Goal: Task Accomplishment & Management: Manage account settings

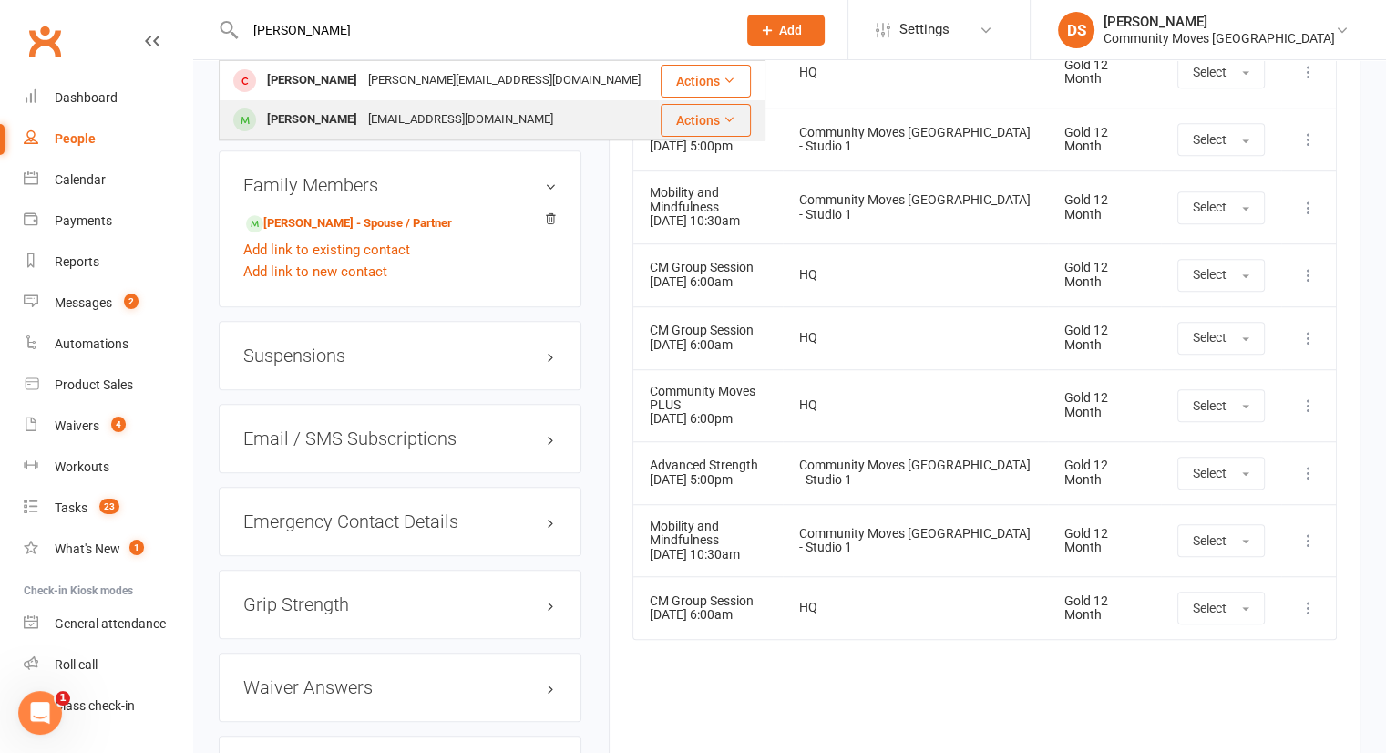
type input "yvonne"
click at [344, 111] on div "Yvonne Wilson" at bounding box center [312, 120] width 101 height 26
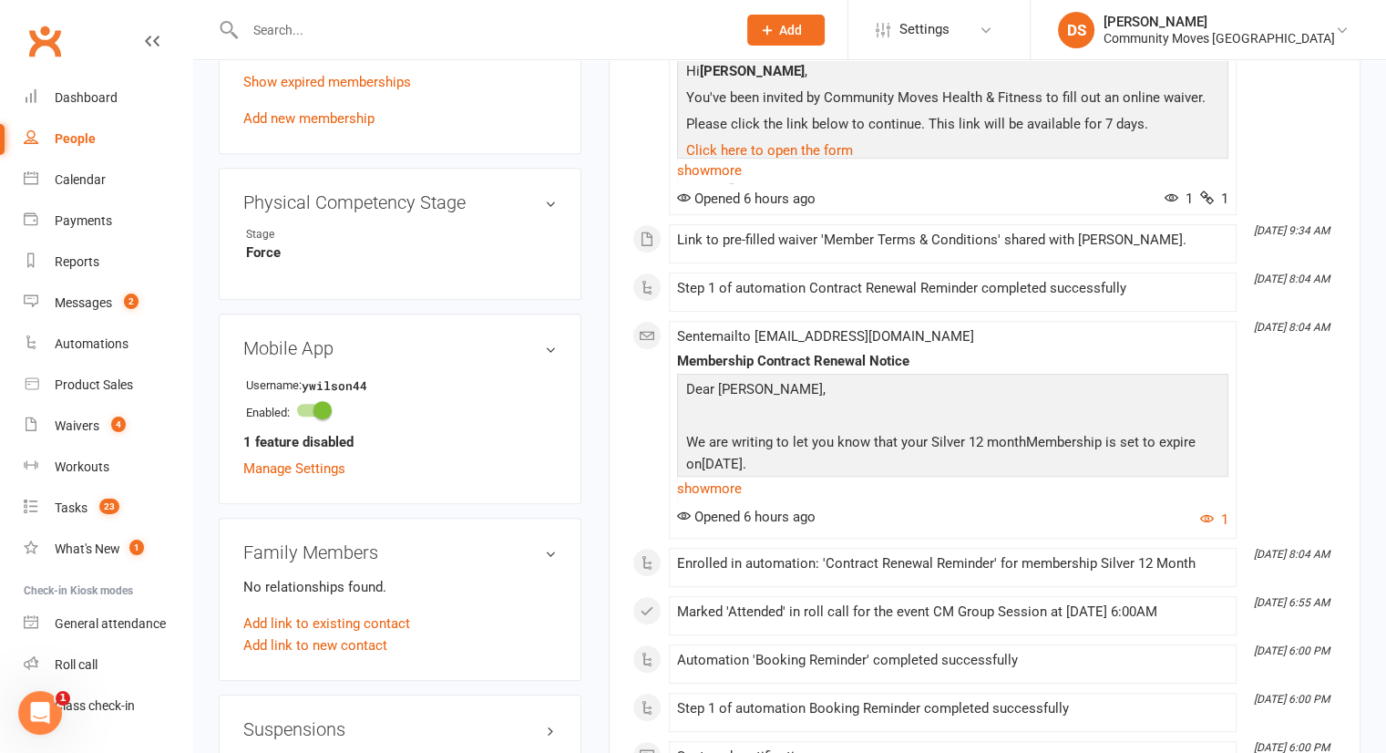
scroll to position [425, 0]
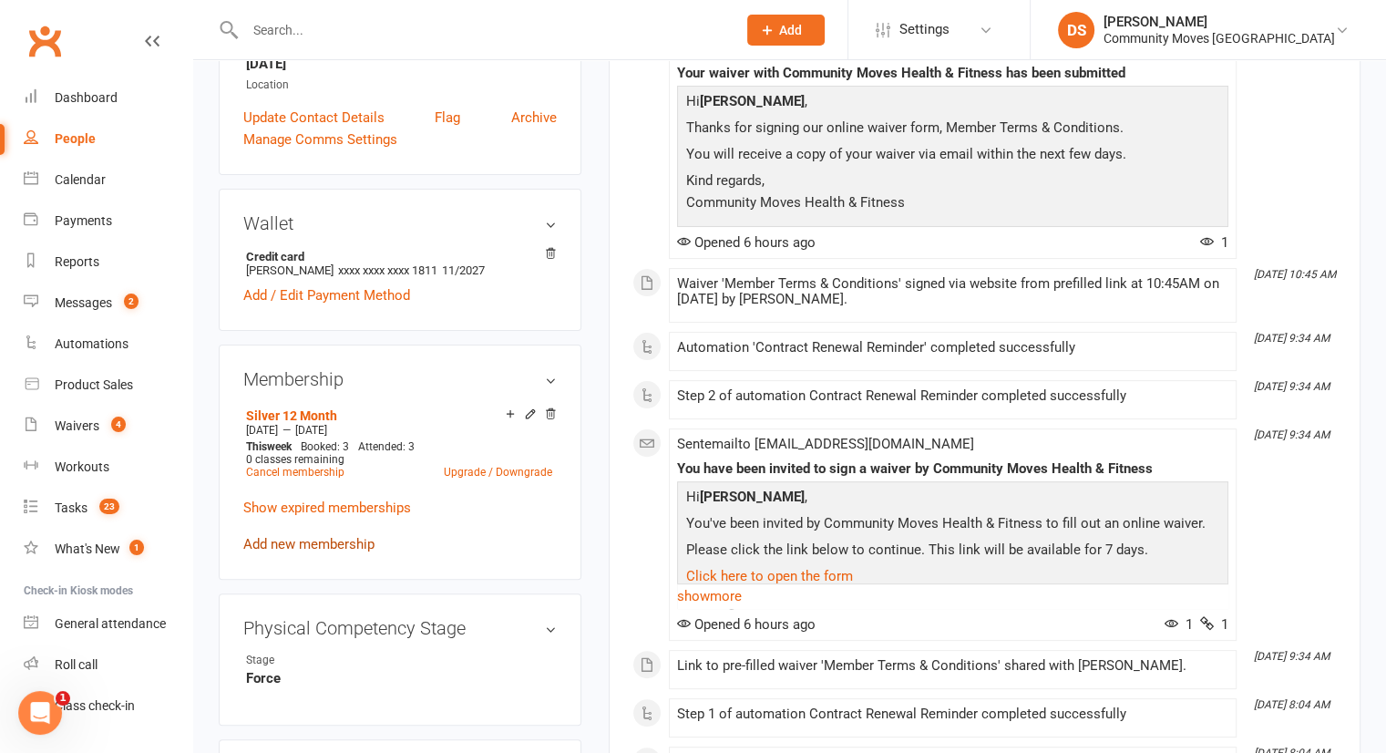
click at [321, 544] on link "Add new membership" at bounding box center [308, 544] width 131 height 16
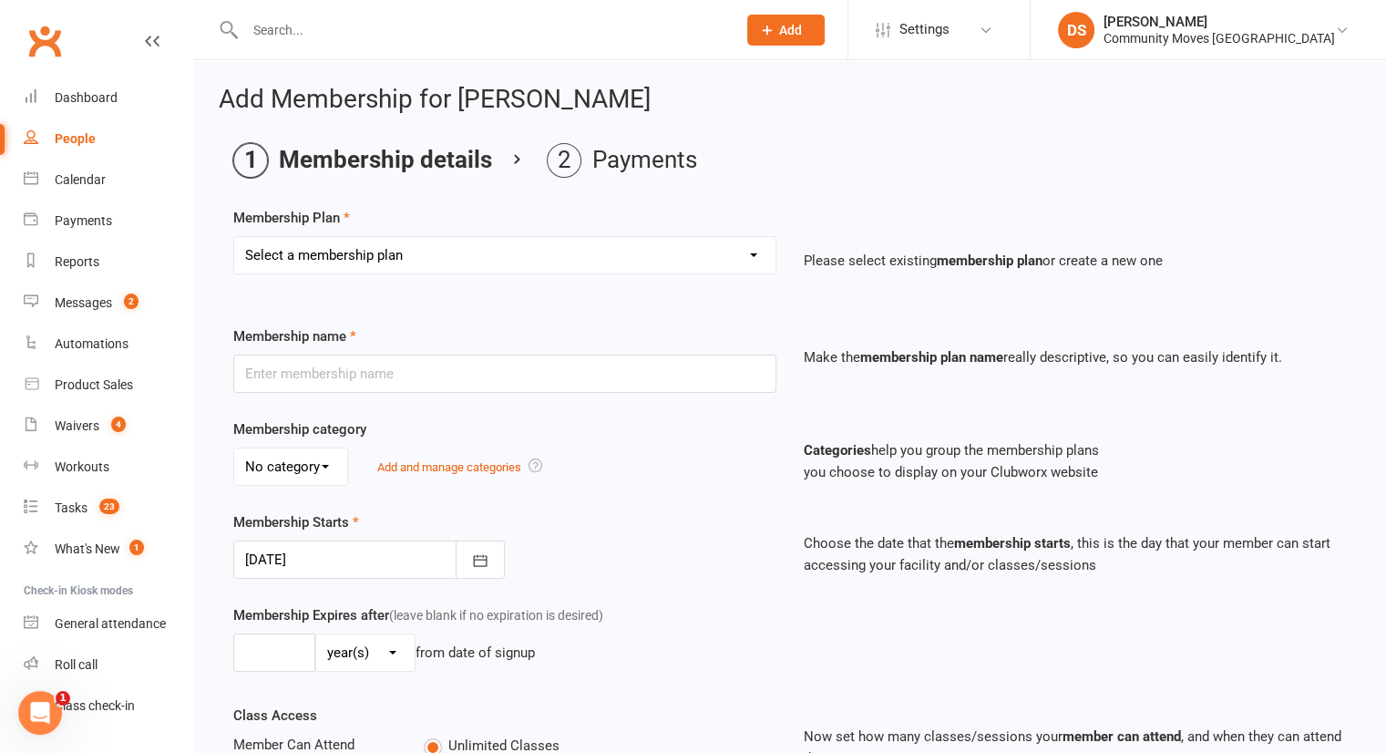
click at [347, 262] on select "Select a membership plan Create new Membership Plan Silver 12 Month (Foundation…" at bounding box center [504, 255] width 541 height 36
select select "1"
click at [234, 237] on select "Select a membership plan Create new Membership Plan Silver 12 Month (Foundation…" at bounding box center [504, 255] width 541 height 36
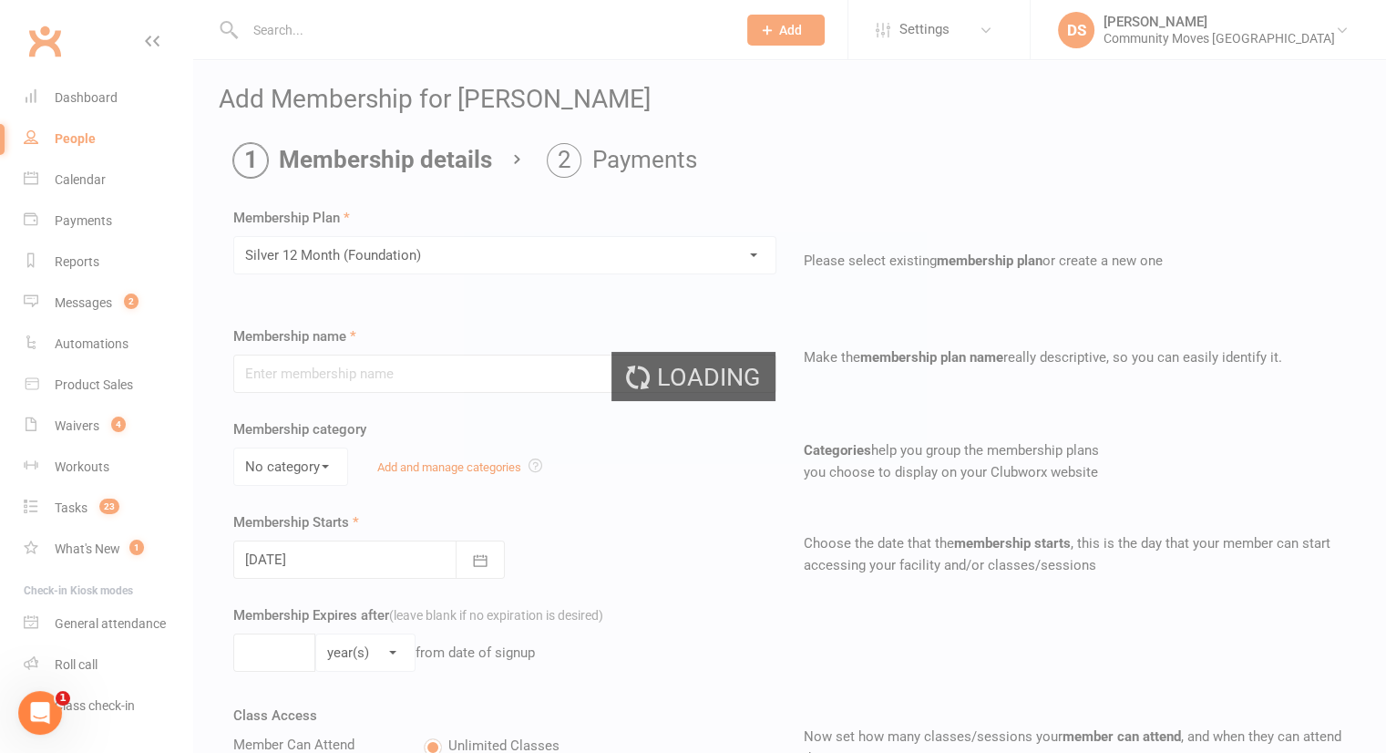
type input "Silver 12 Month (Foundation)"
select select "0"
type input "1"
type input "3"
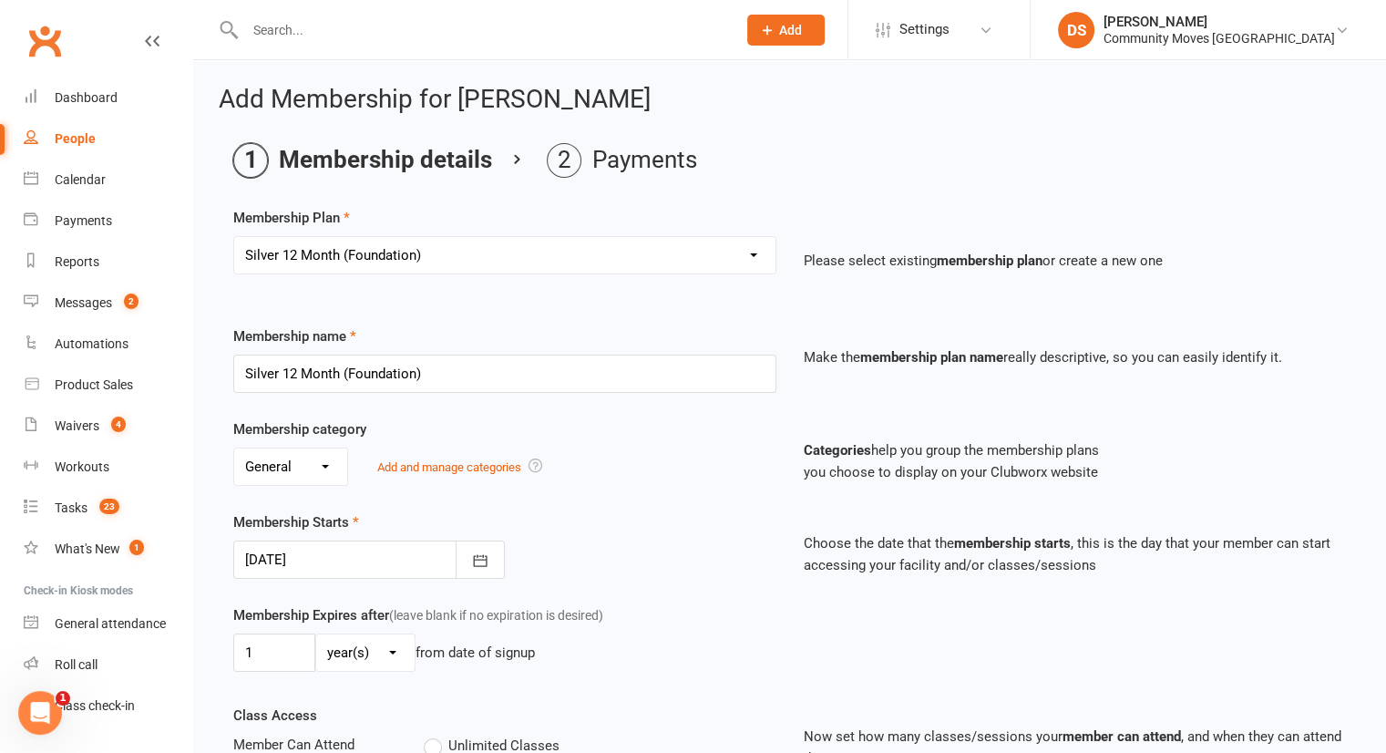
click at [305, 526] on label "Membership Starts" at bounding box center [296, 522] width 126 height 22
click at [311, 548] on div at bounding box center [369, 559] width 272 height 38
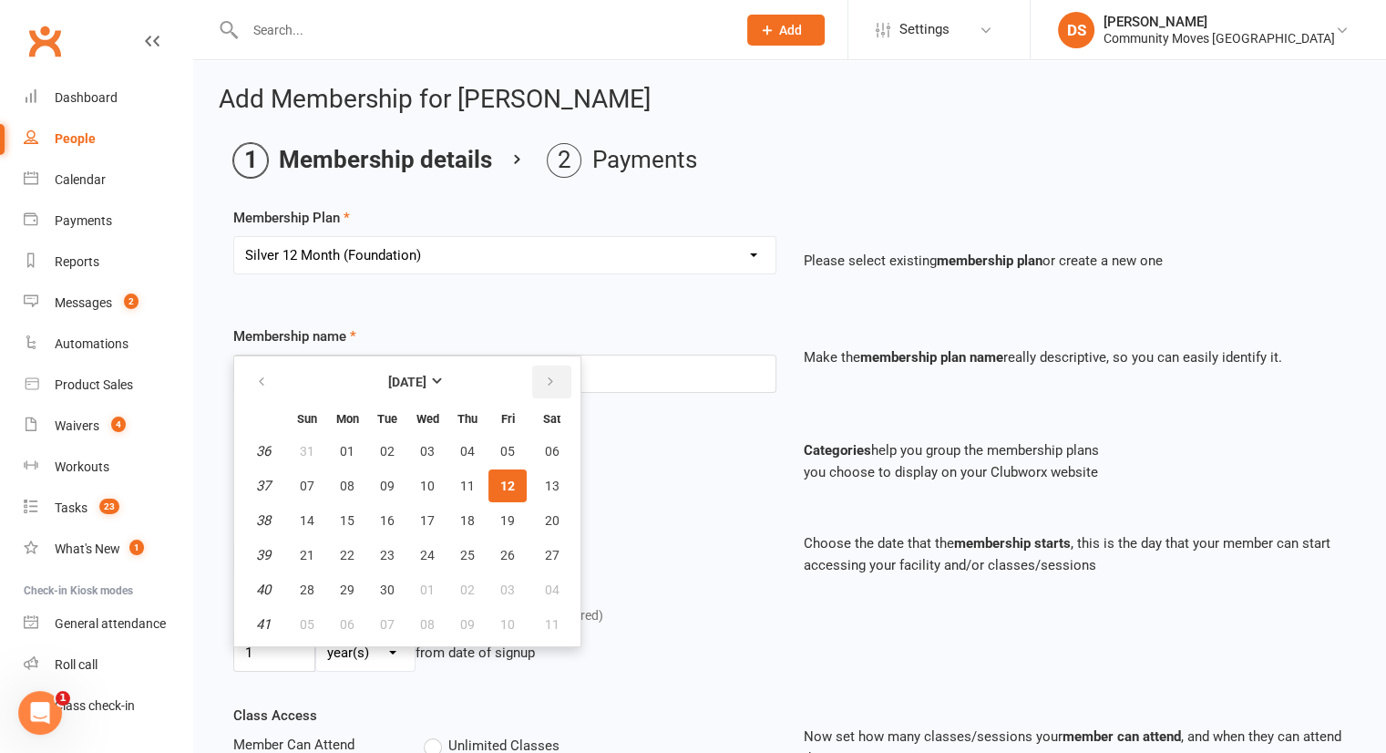
click at [544, 376] on icon "button" at bounding box center [550, 382] width 13 height 15
click at [336, 515] on button "13" at bounding box center [347, 520] width 38 height 33
type input "13 Oct 2025"
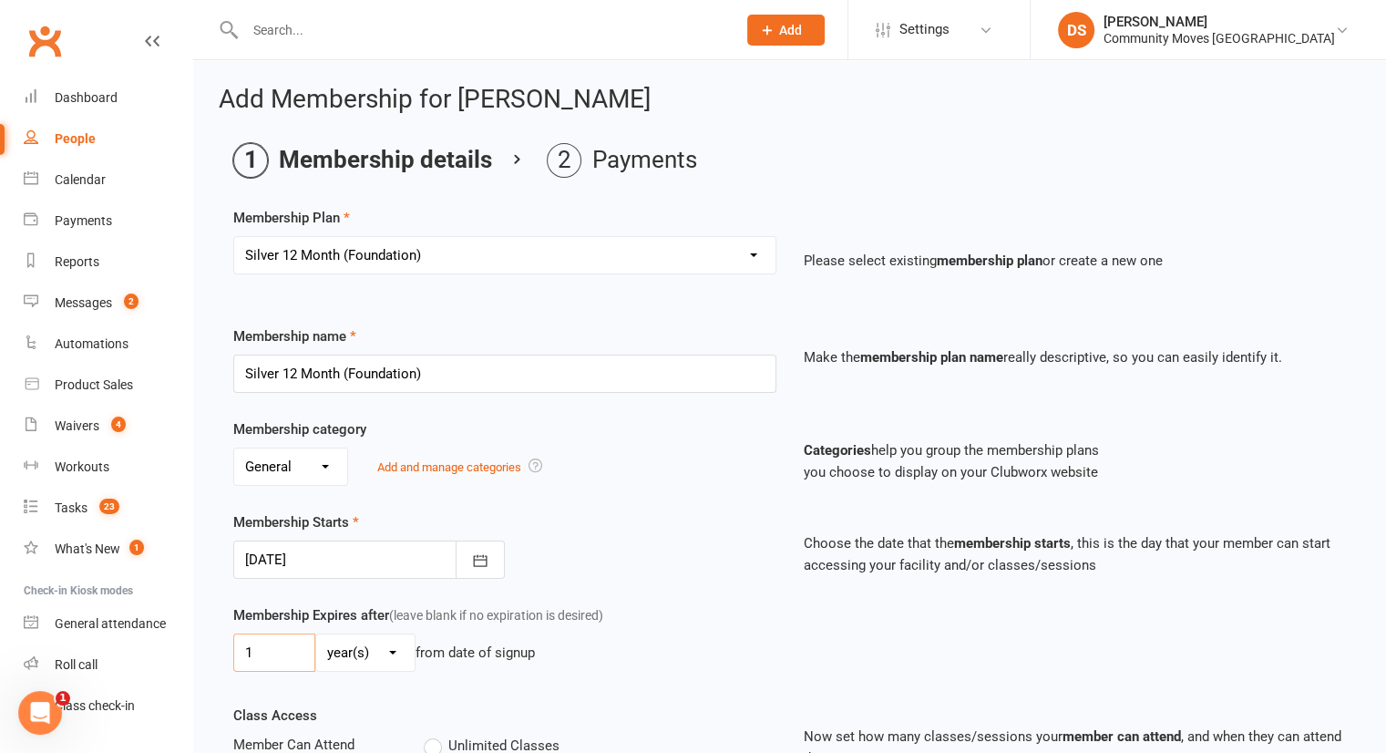
drag, startPoint x: 262, startPoint y: 653, endPoint x: 238, endPoint y: 655, distance: 23.8
click at [238, 655] on input "1" at bounding box center [274, 652] width 82 height 38
type input "52"
select select "1"
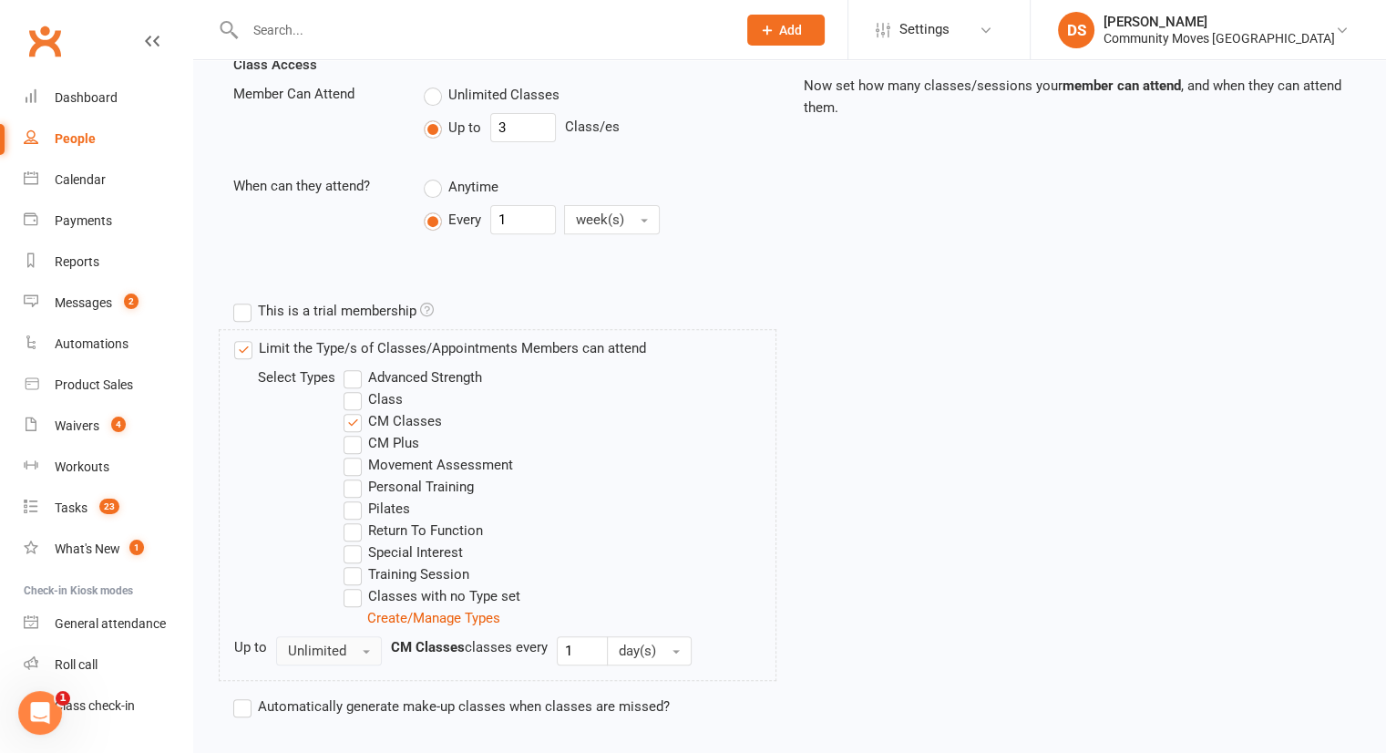
scroll to position [756, 0]
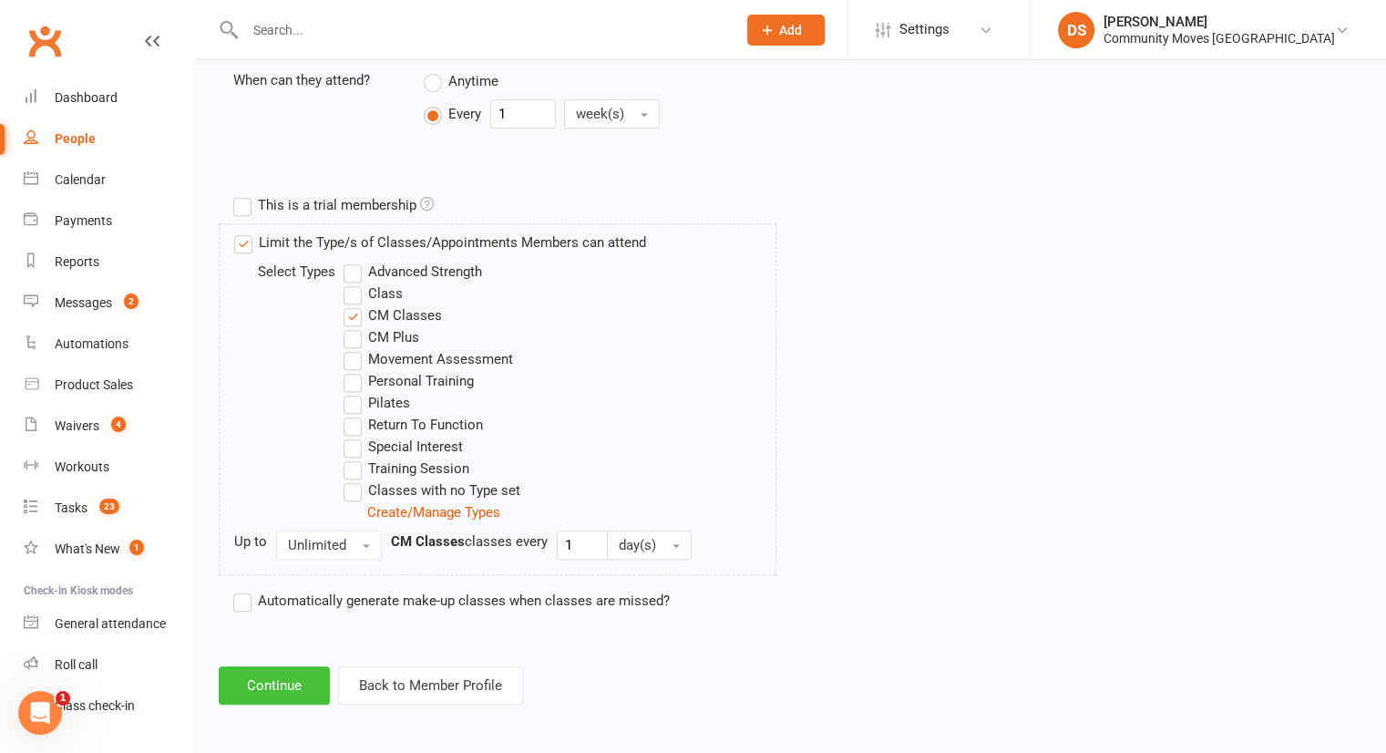
click at [288, 688] on button "Continue" at bounding box center [274, 685] width 111 height 38
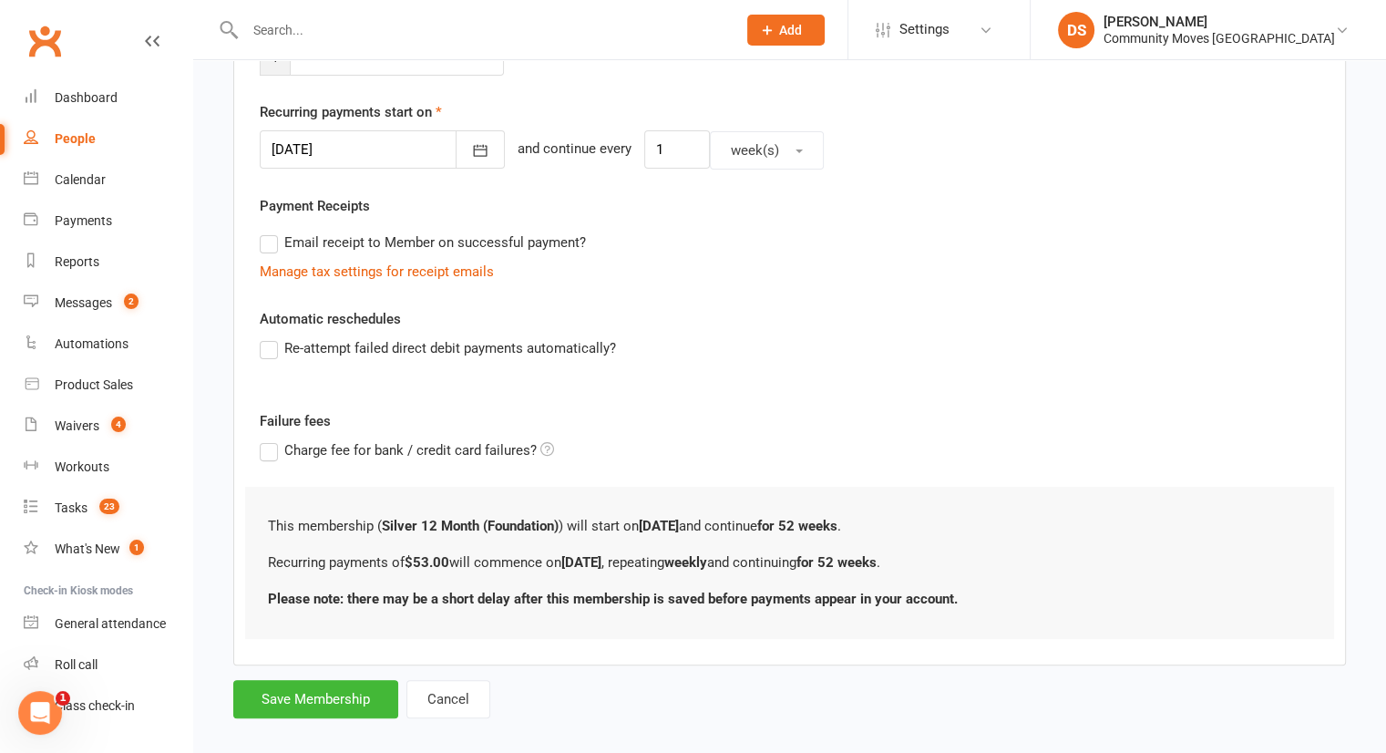
scroll to position [425, 0]
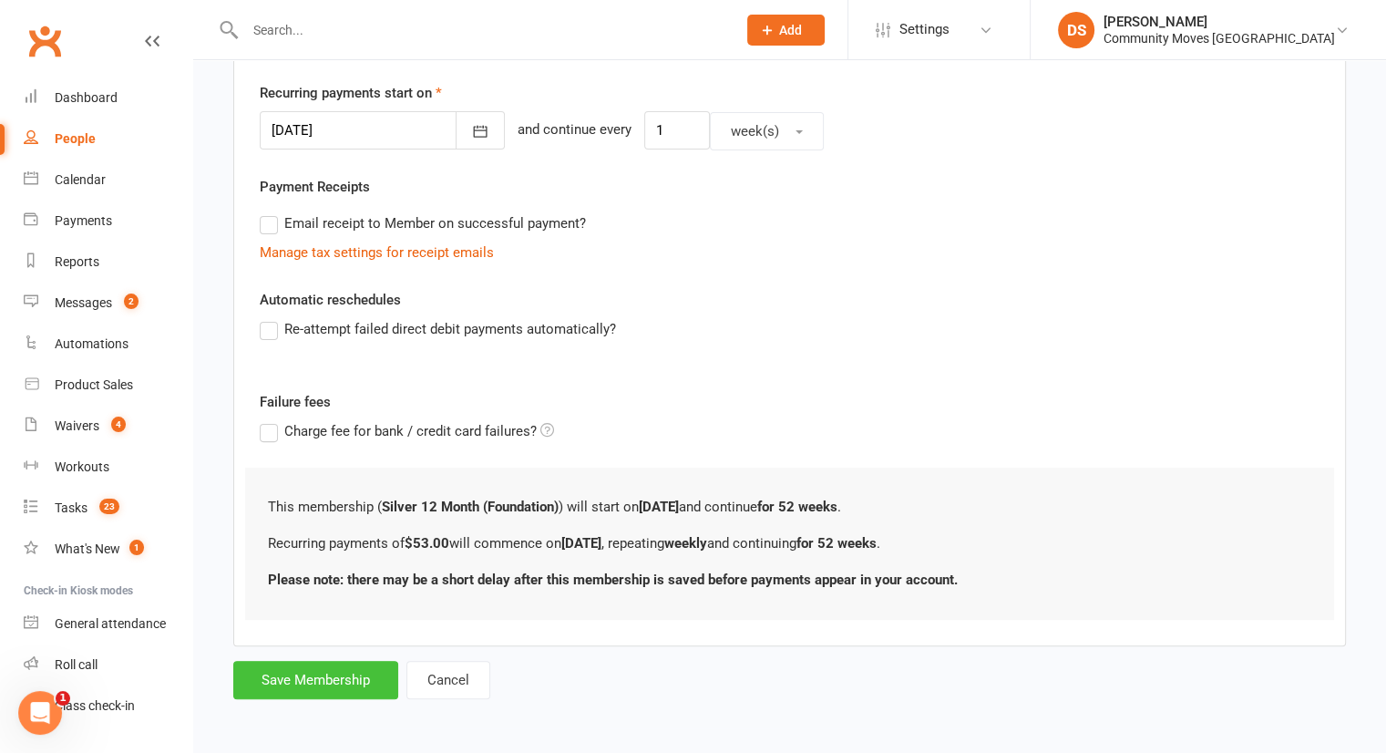
click at [328, 679] on button "Save Membership" at bounding box center [315, 680] width 165 height 38
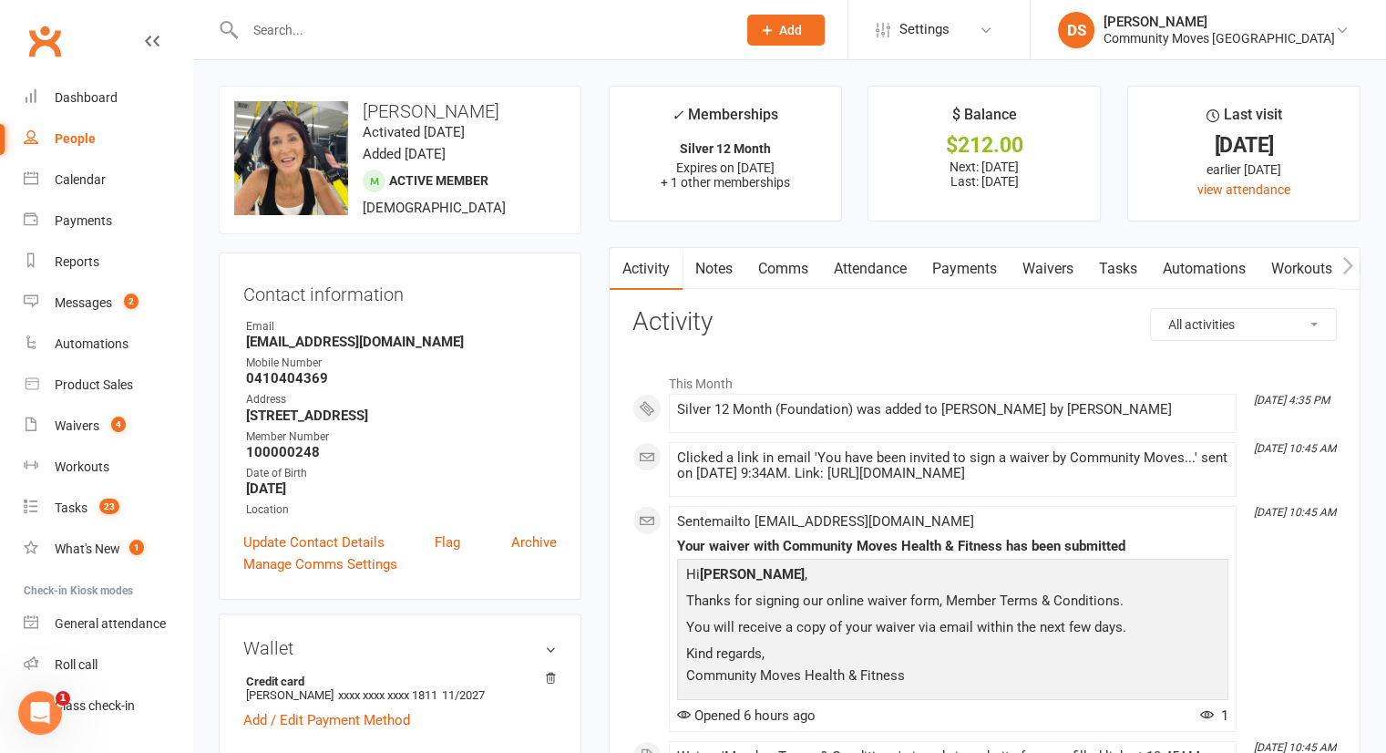
click at [427, 26] on input "text" at bounding box center [482, 30] width 484 height 26
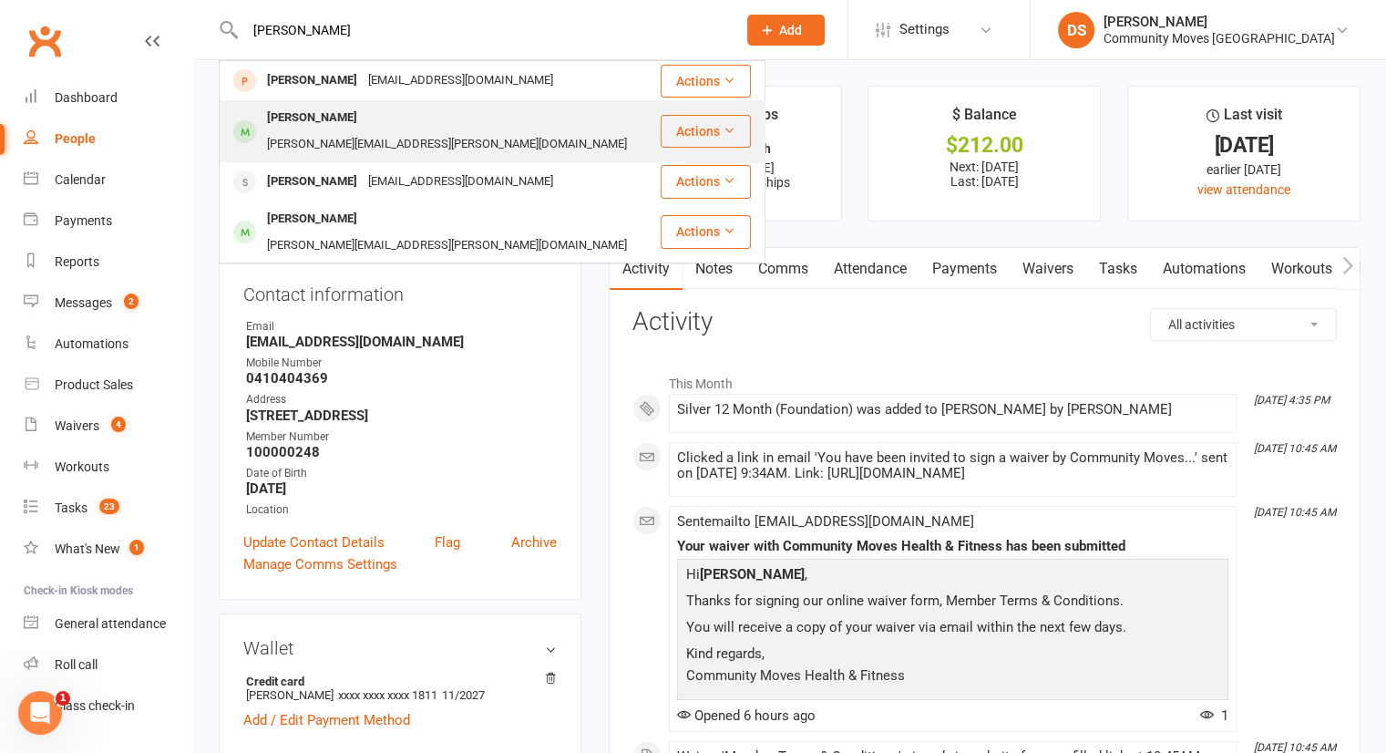
type input "robert"
click at [403, 131] on div "robert.wilson@nortonwilsonlawyers.com.au" at bounding box center [447, 144] width 371 height 26
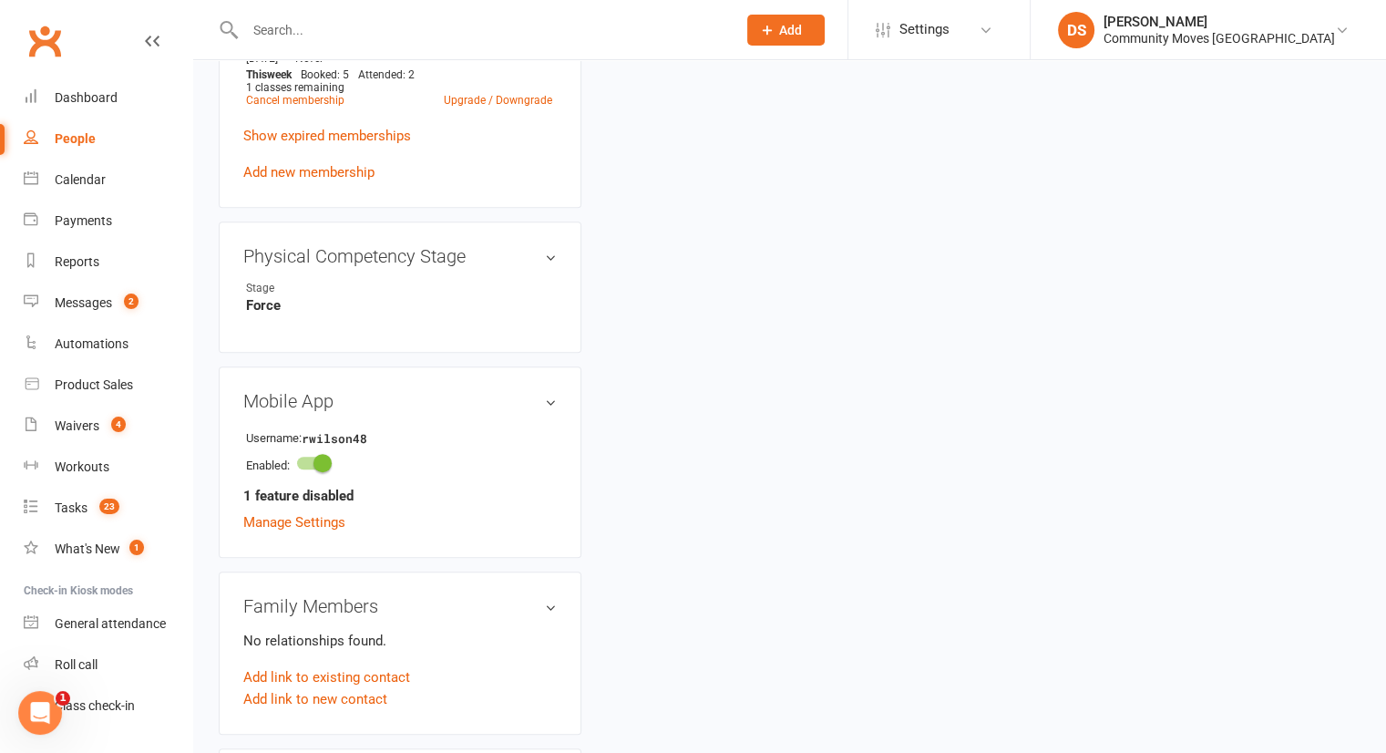
scroll to position [1276, 0]
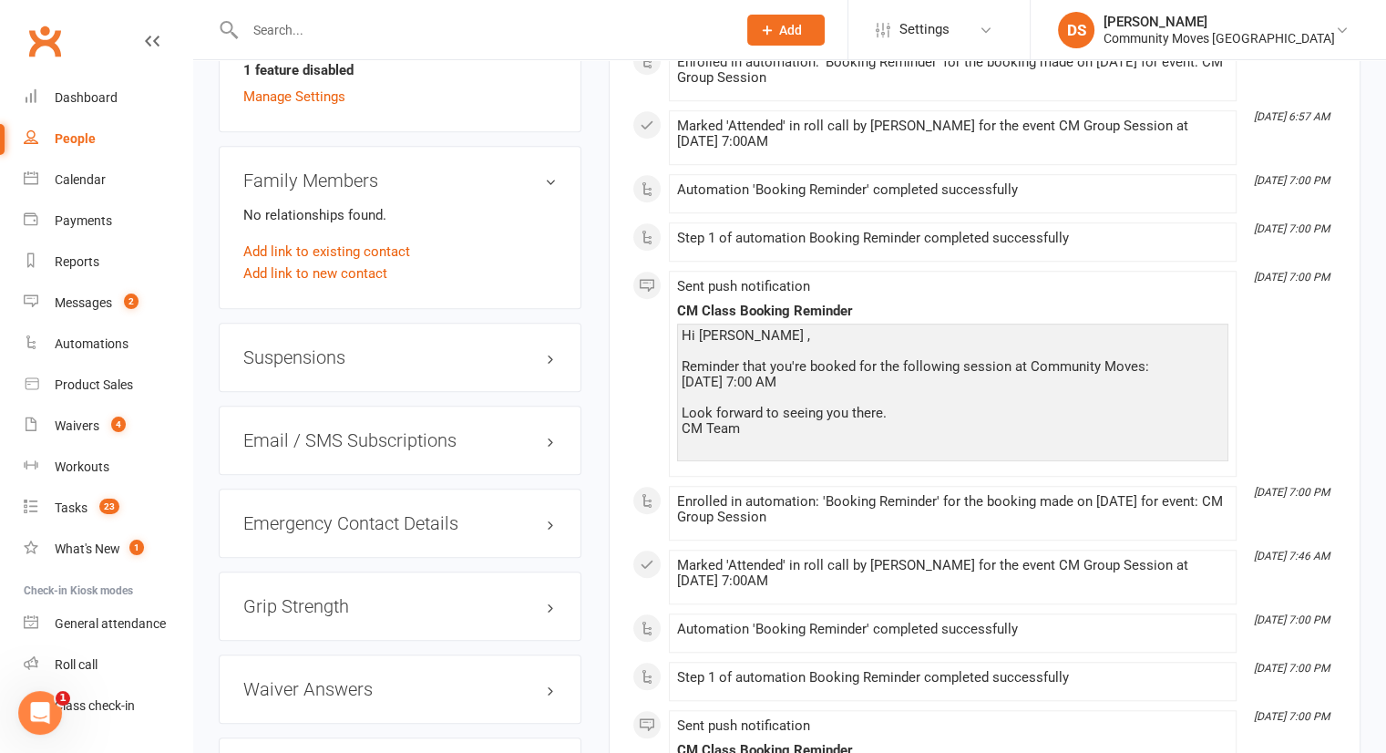
click at [309, 347] on h3 "Suspensions" at bounding box center [399, 357] width 313 height 20
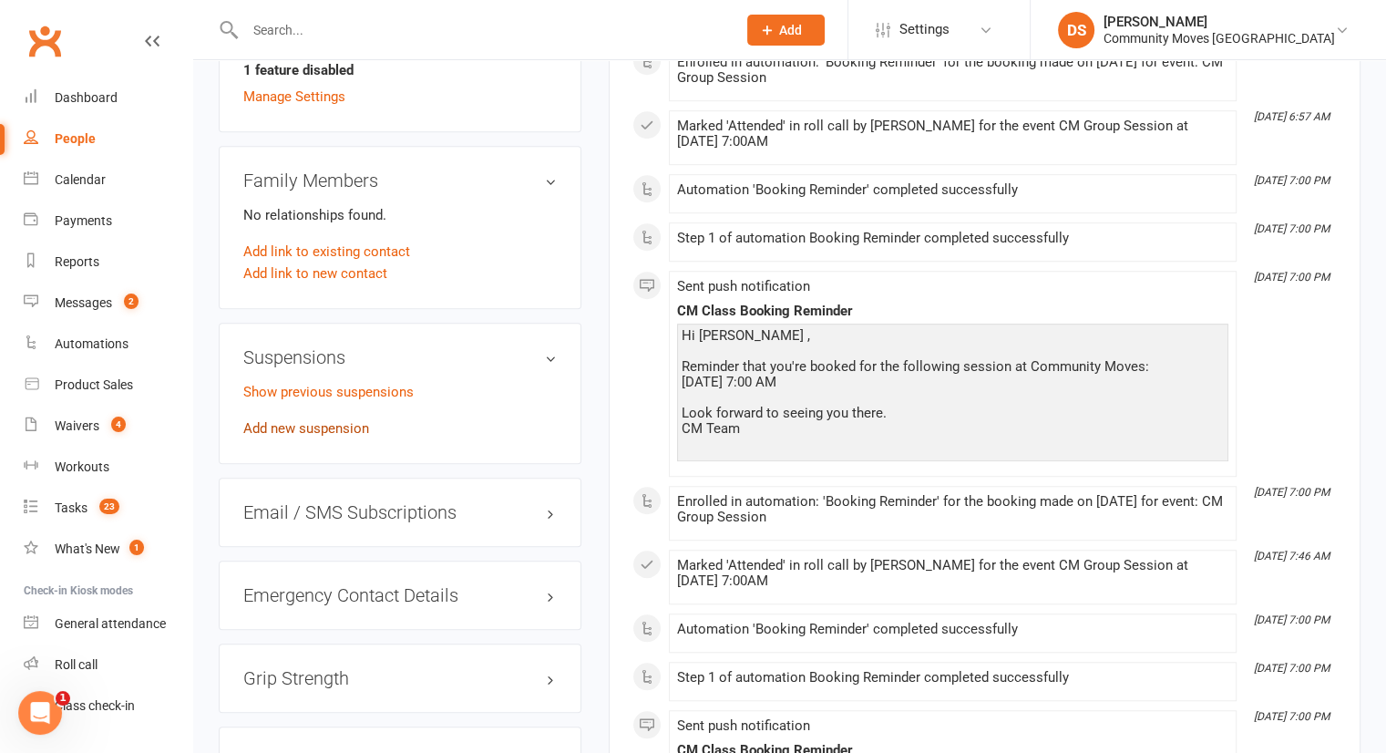
click at [307, 420] on link "Add new suspension" at bounding box center [306, 428] width 126 height 16
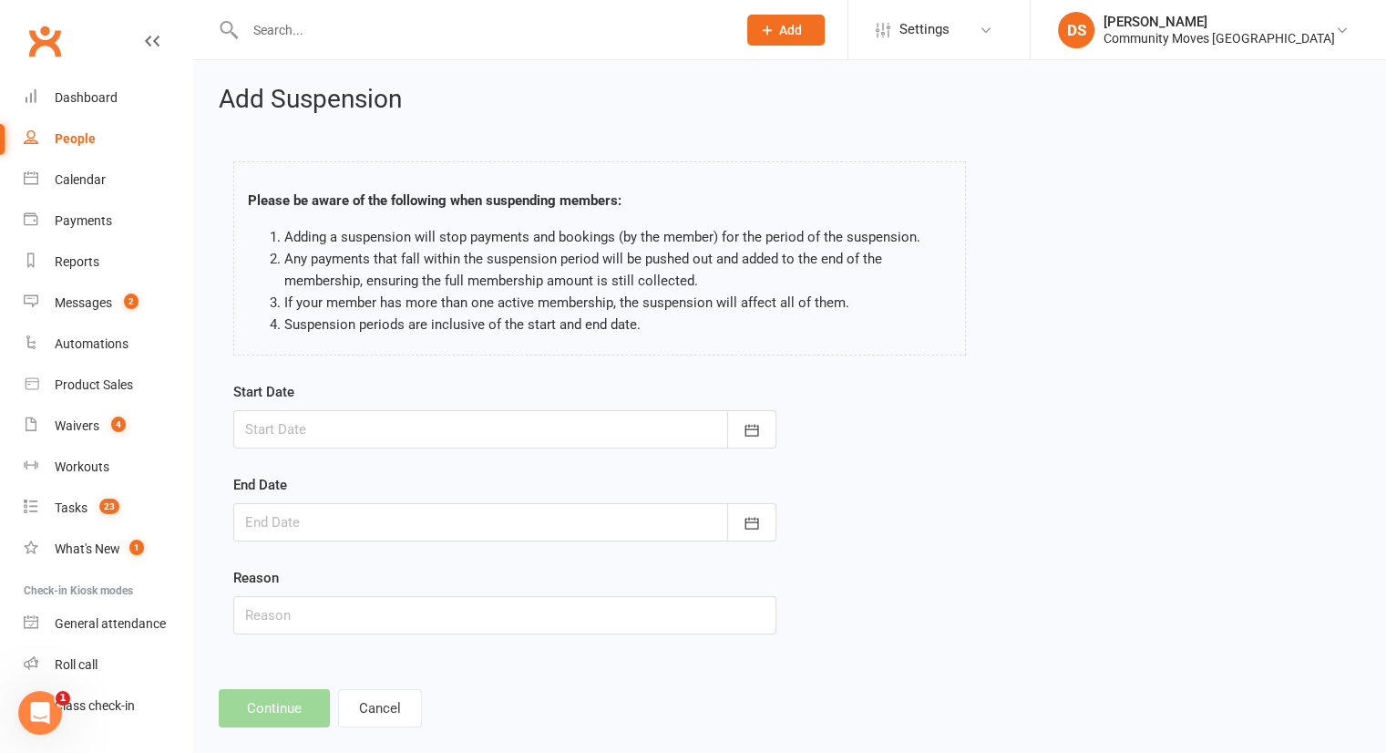
click at [346, 414] on div at bounding box center [504, 429] width 543 height 38
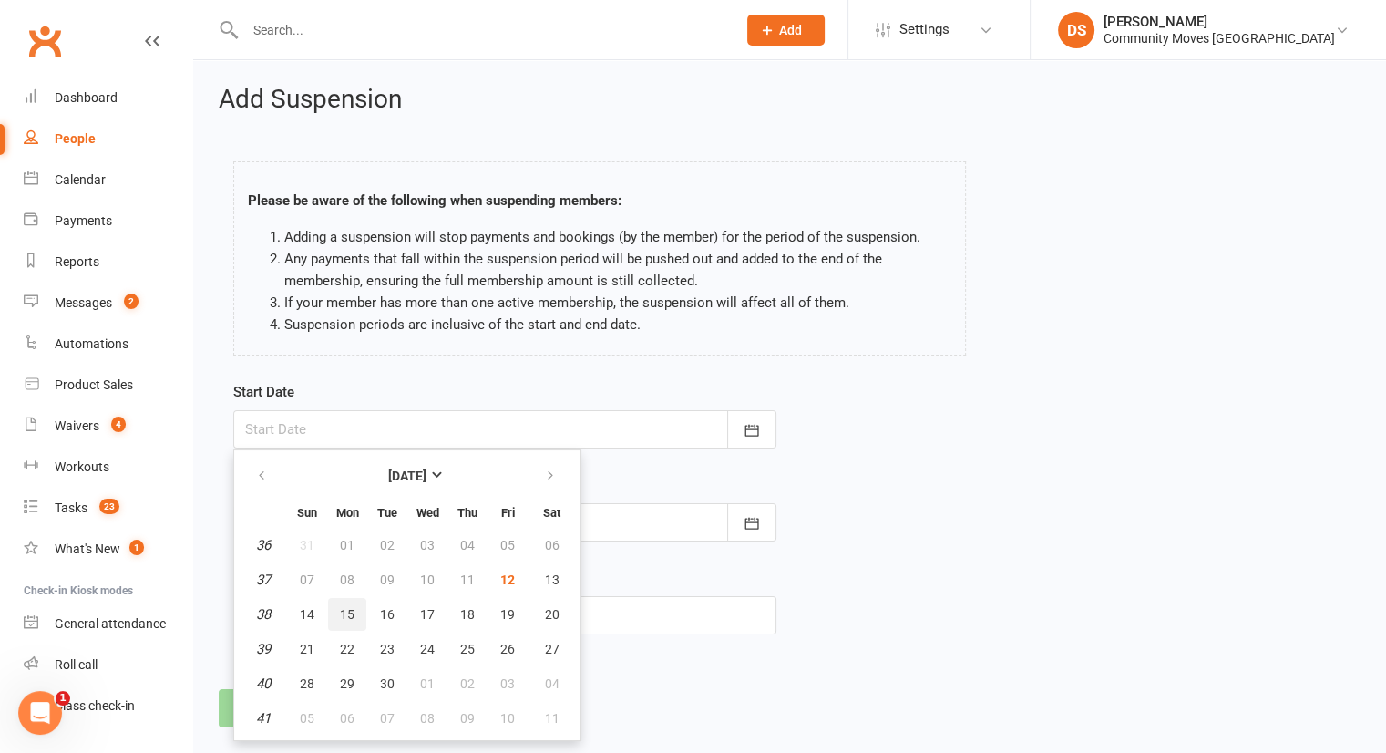
click at [343, 607] on span "15" at bounding box center [347, 614] width 15 height 15
type input "15 Sep 2025"
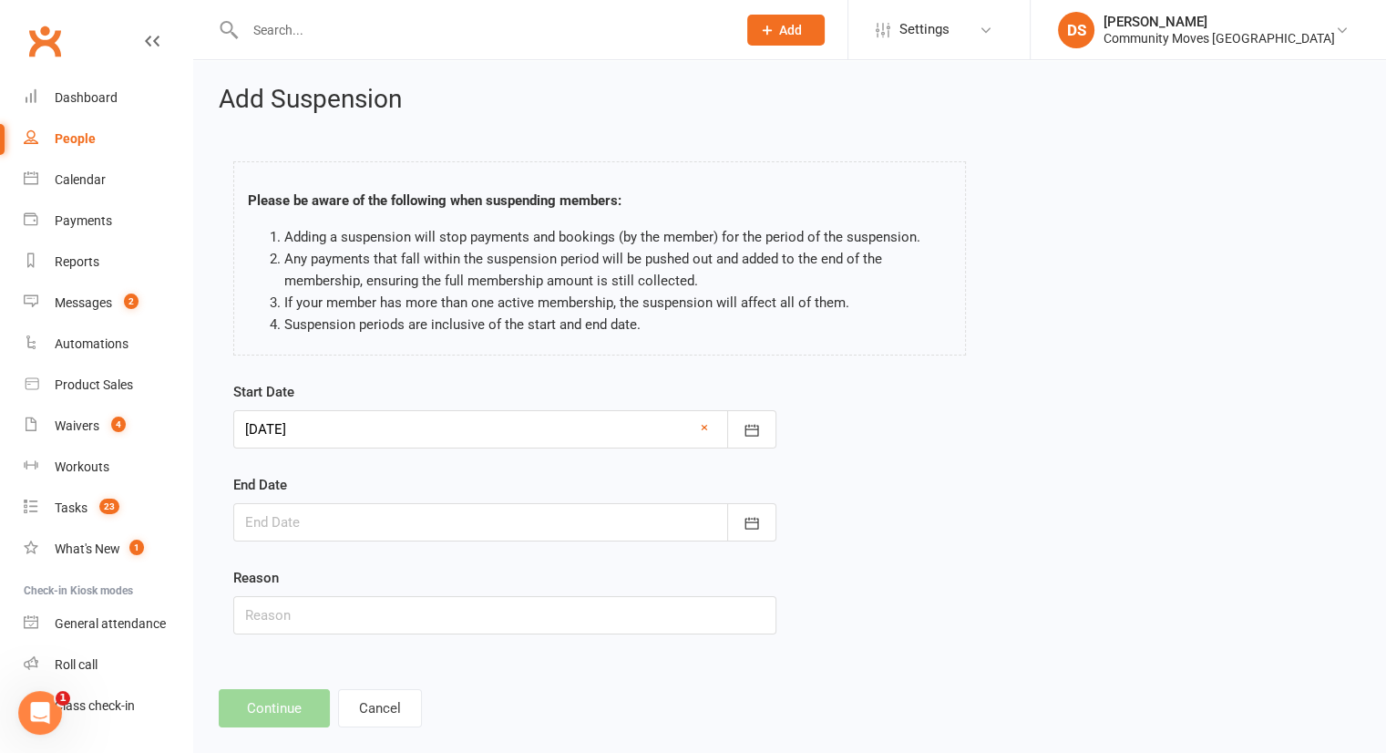
click at [346, 507] on div at bounding box center [504, 522] width 543 height 38
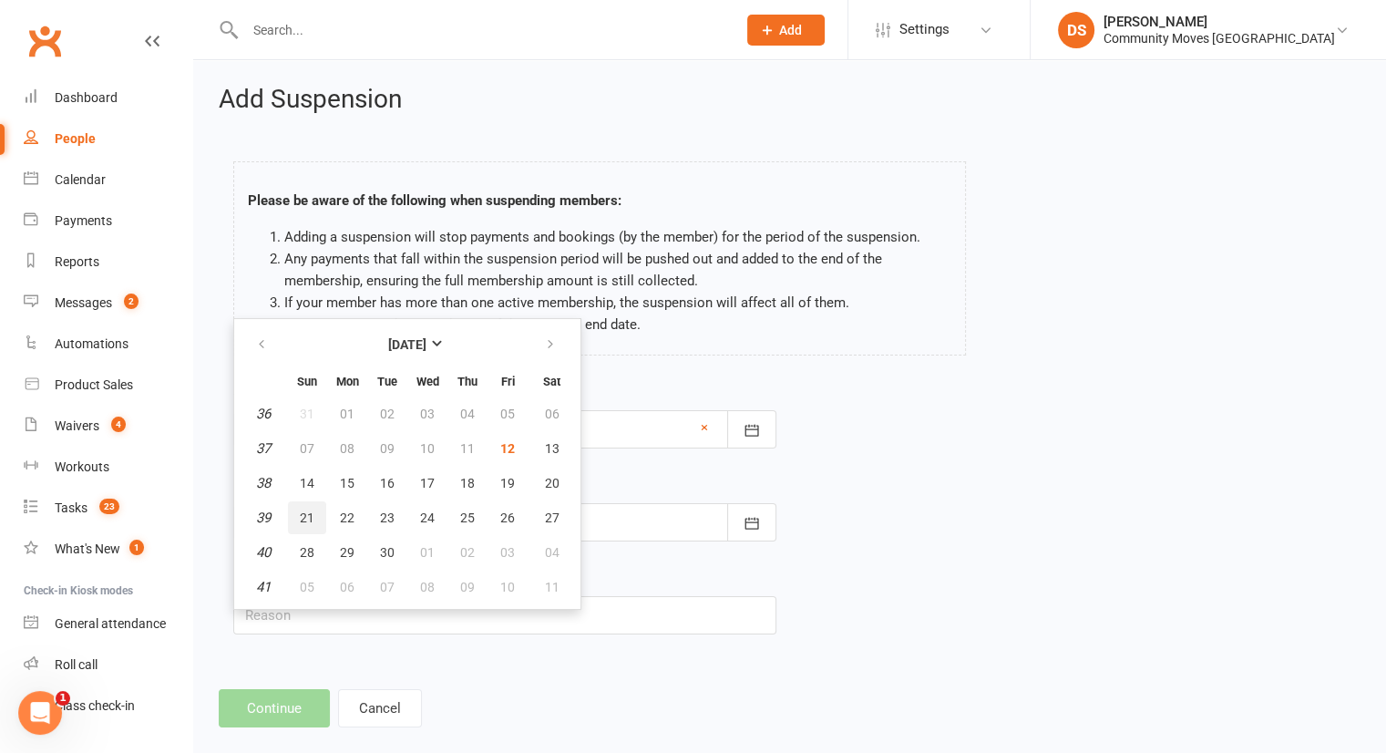
click at [314, 515] on button "21" at bounding box center [307, 517] width 38 height 33
type input "21 Sep 2025"
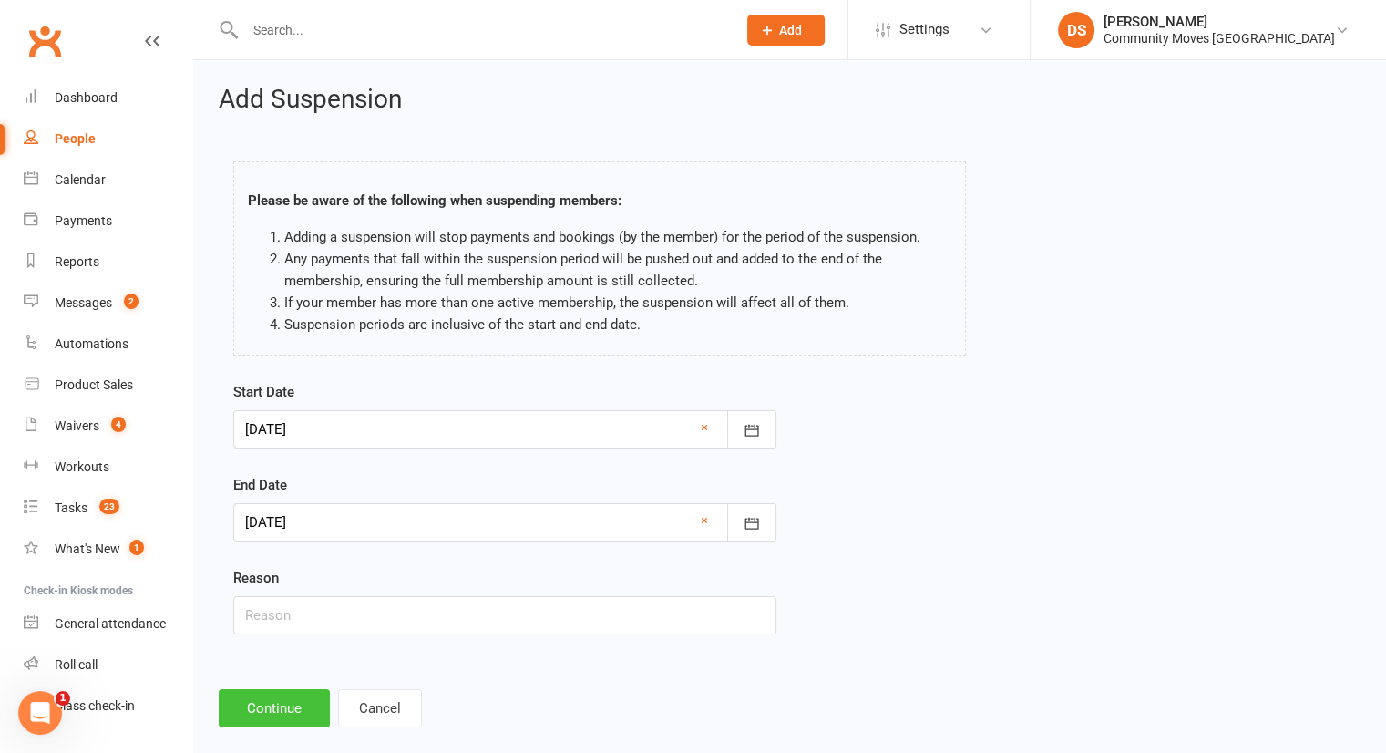
click at [278, 714] on button "Continue" at bounding box center [274, 708] width 111 height 38
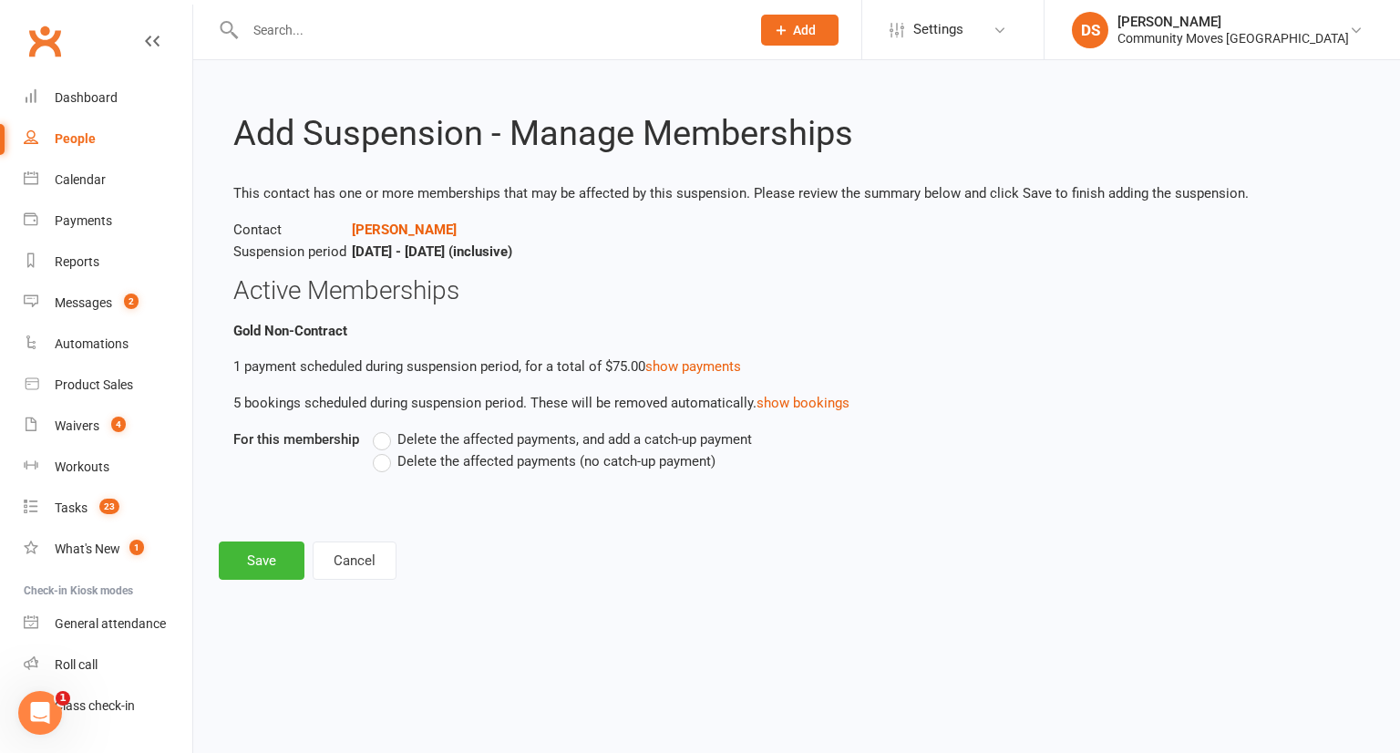
click at [430, 468] on span "Delete the affected payments (no catch-up payment)" at bounding box center [556, 459] width 318 height 19
click at [385, 450] on input "Delete the affected payments (no catch-up payment)" at bounding box center [379, 450] width 12 height 0
click at [262, 559] on button "Save" at bounding box center [262, 560] width 86 height 38
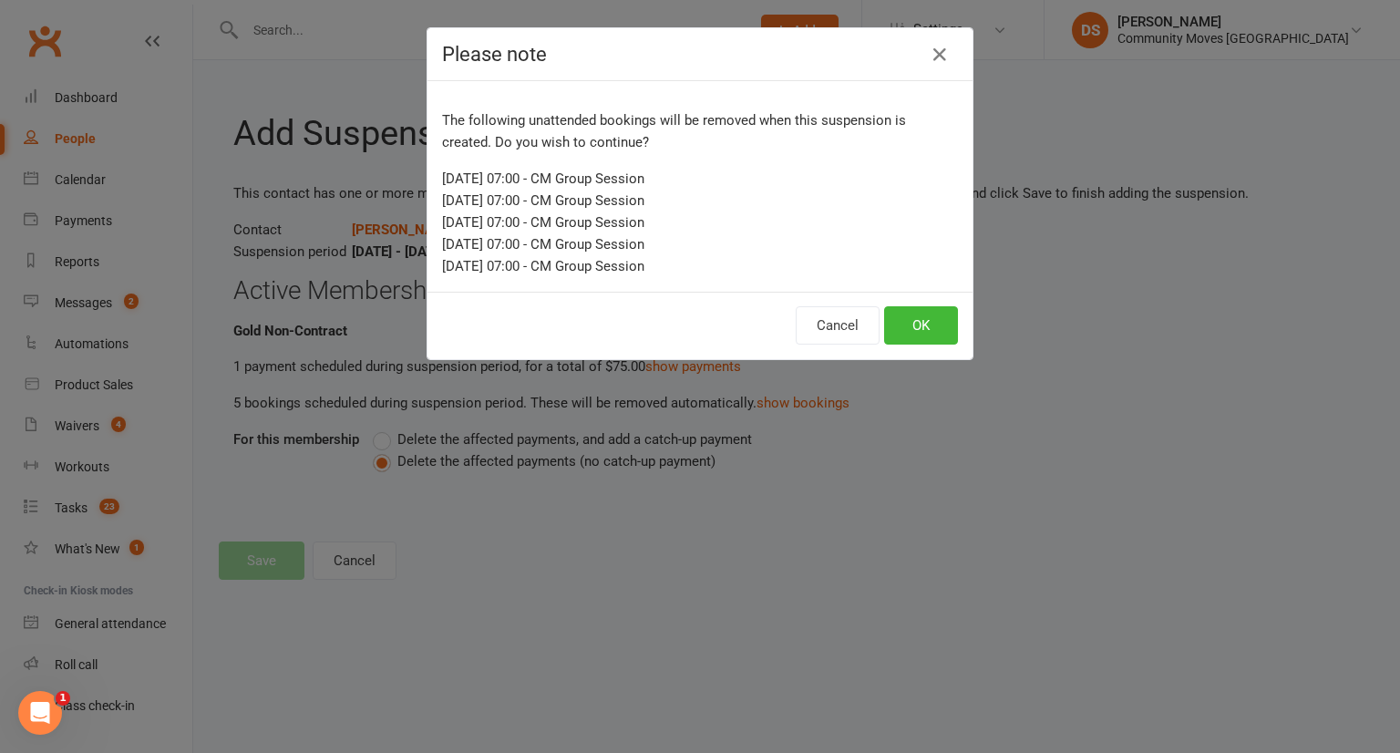
click at [911, 344] on div "Cancel OK" at bounding box center [699, 325] width 545 height 67
click at [917, 325] on button "OK" at bounding box center [921, 325] width 74 height 38
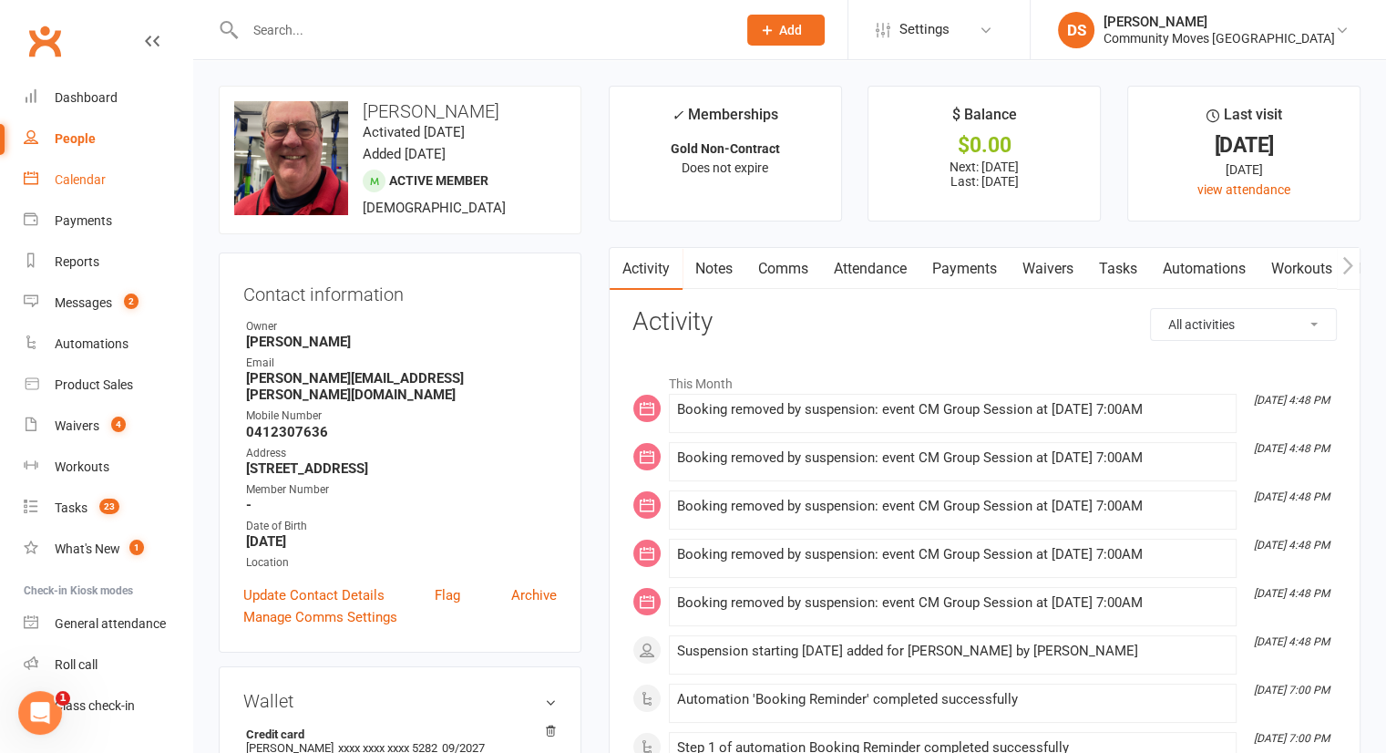
click at [91, 184] on div "Calendar" at bounding box center [80, 179] width 51 height 15
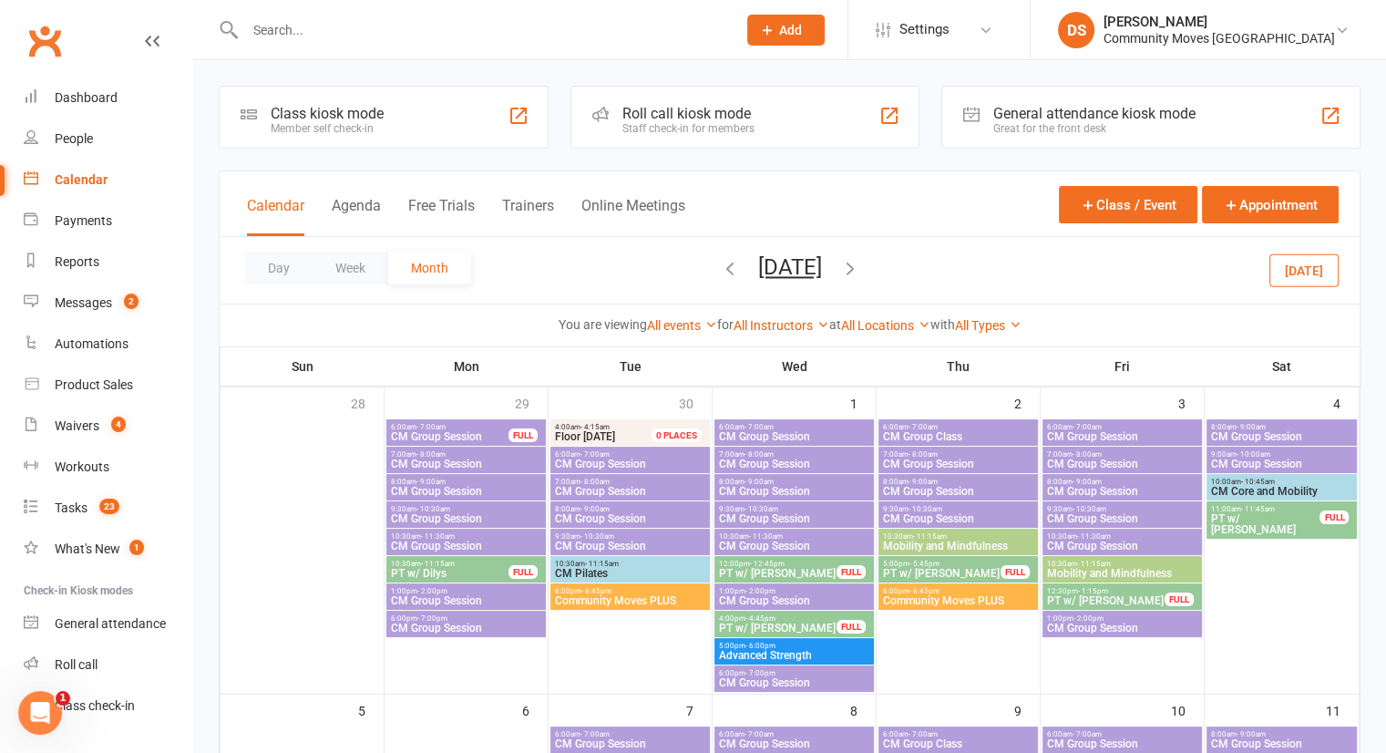
click at [434, 419] on div "6:00am - 7:00am CM Group Session FULL" at bounding box center [465, 432] width 159 height 26
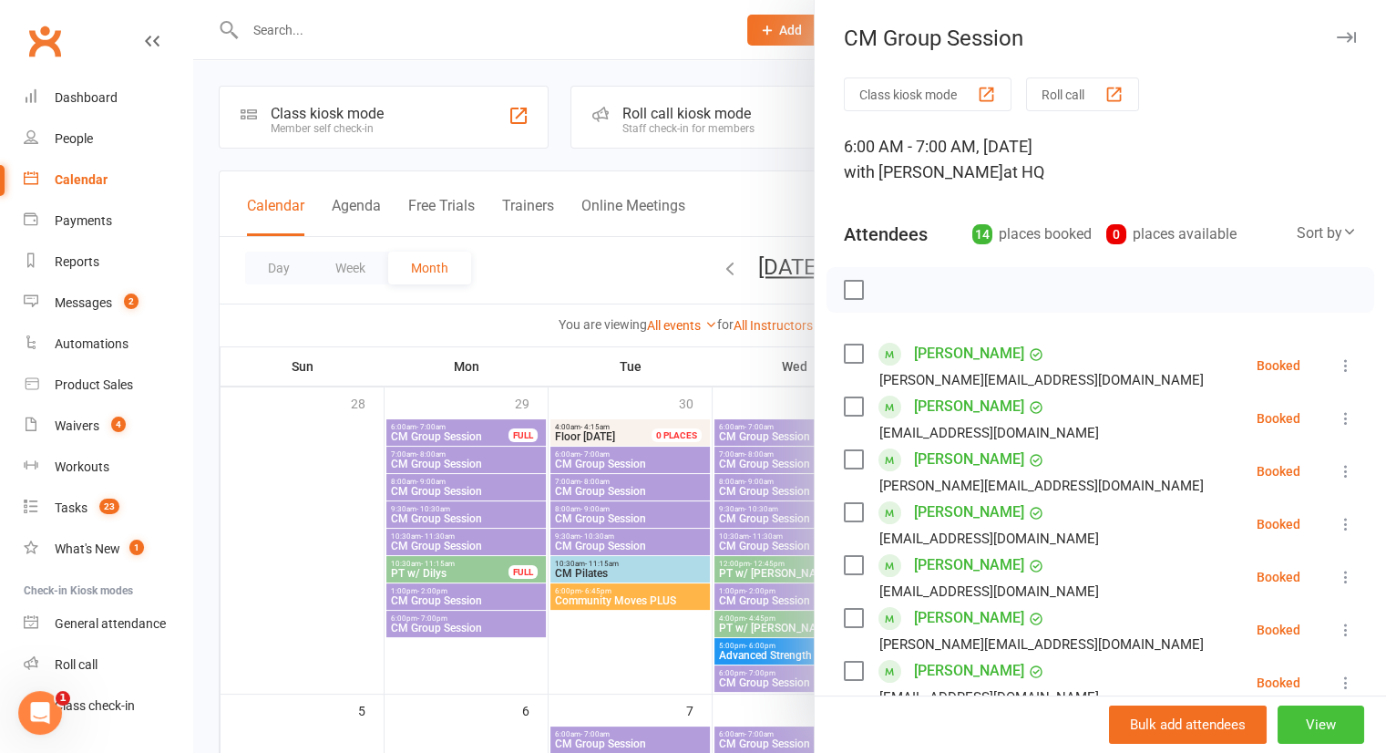
click at [1288, 732] on button "View" at bounding box center [1321, 724] width 87 height 38
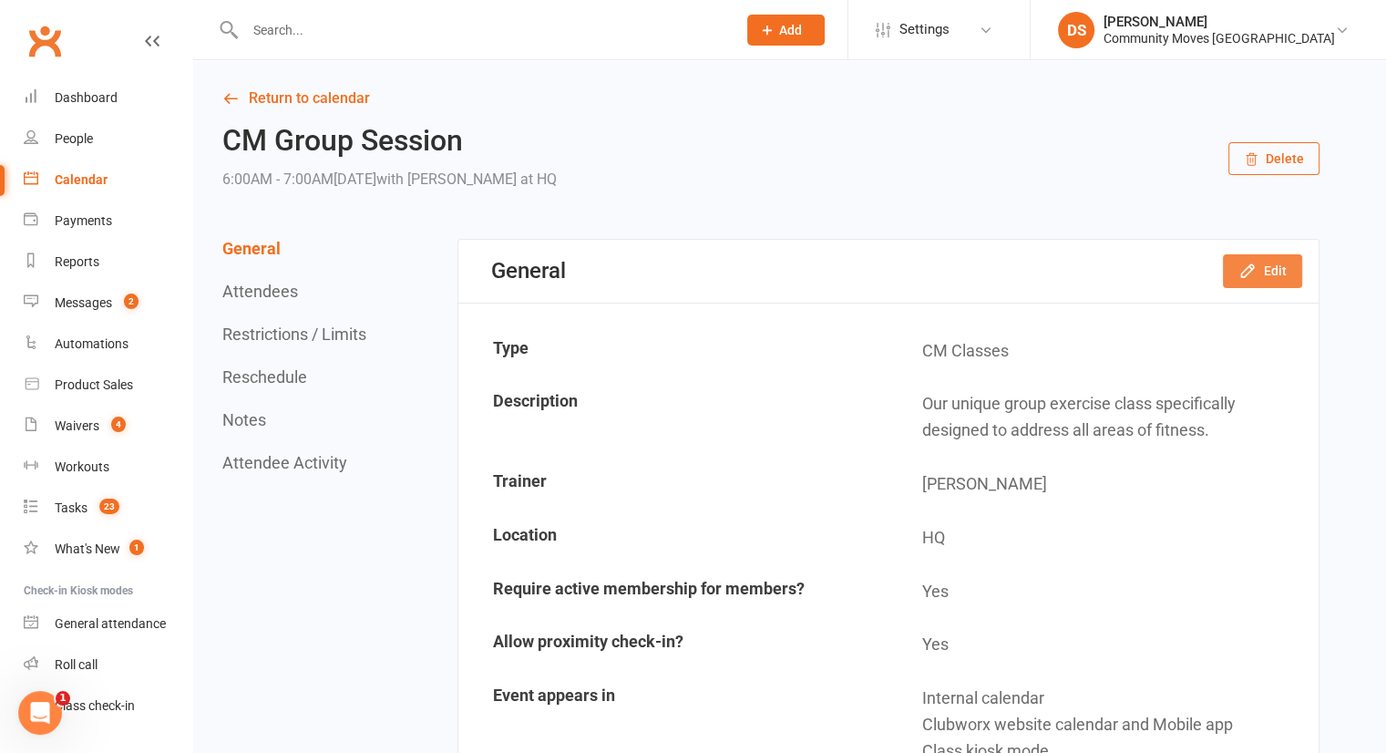
drag, startPoint x: 1268, startPoint y: 270, endPoint x: 1276, endPoint y: 259, distance: 13.7
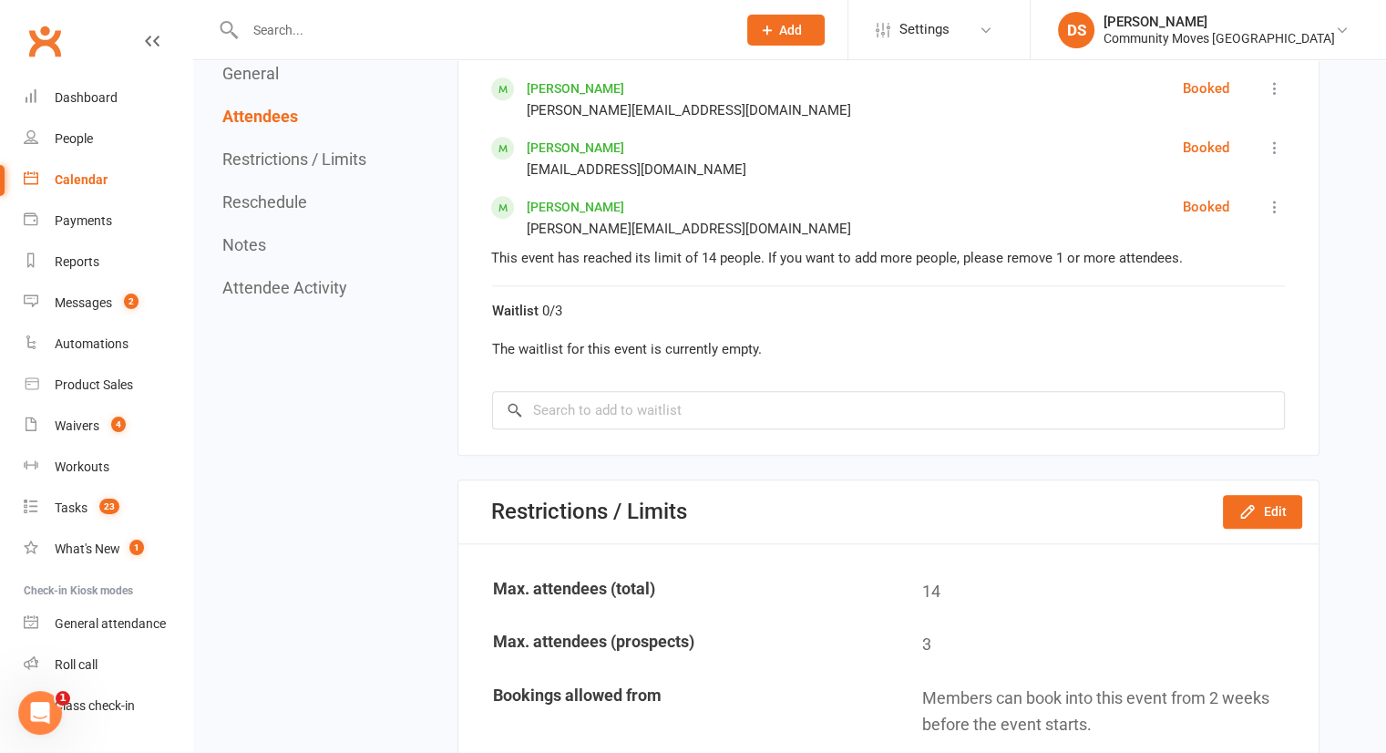
scroll to position [2126, 0]
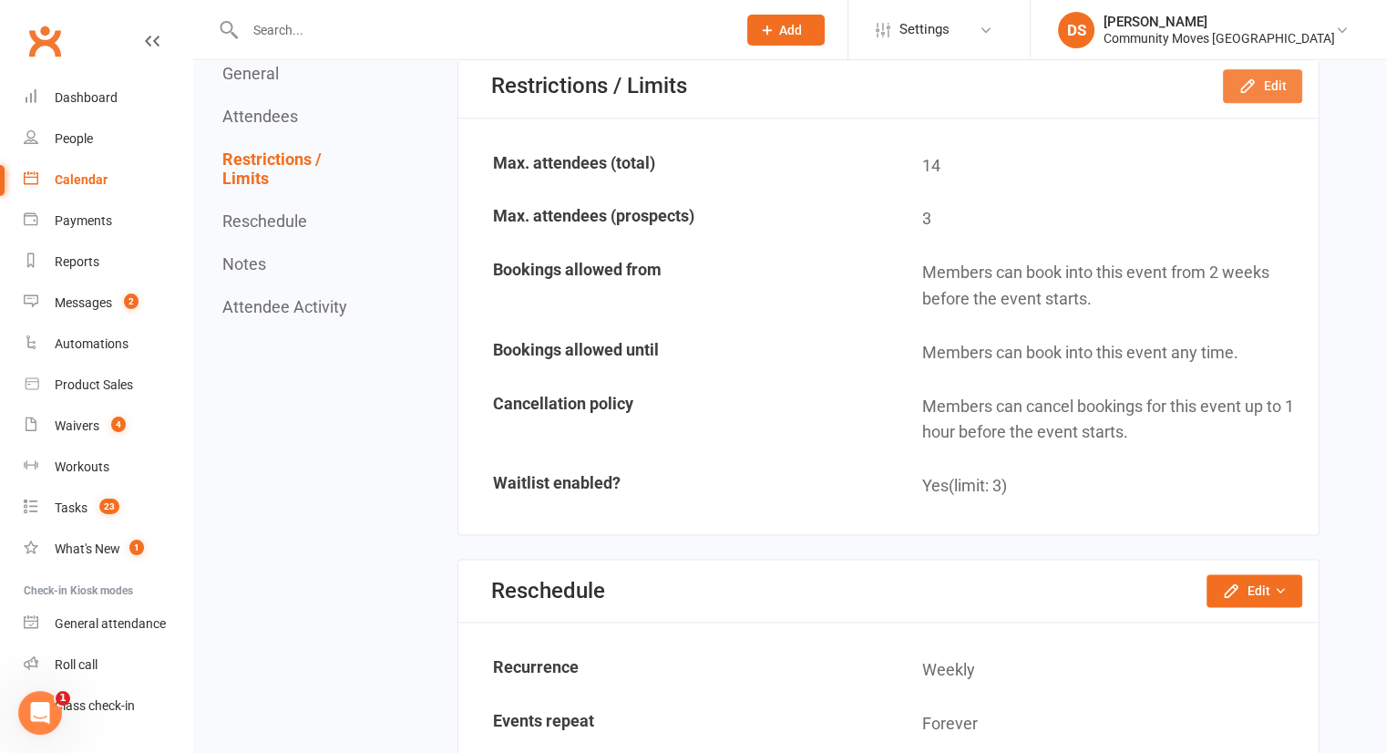
click at [1250, 69] on button "Edit" at bounding box center [1262, 85] width 79 height 33
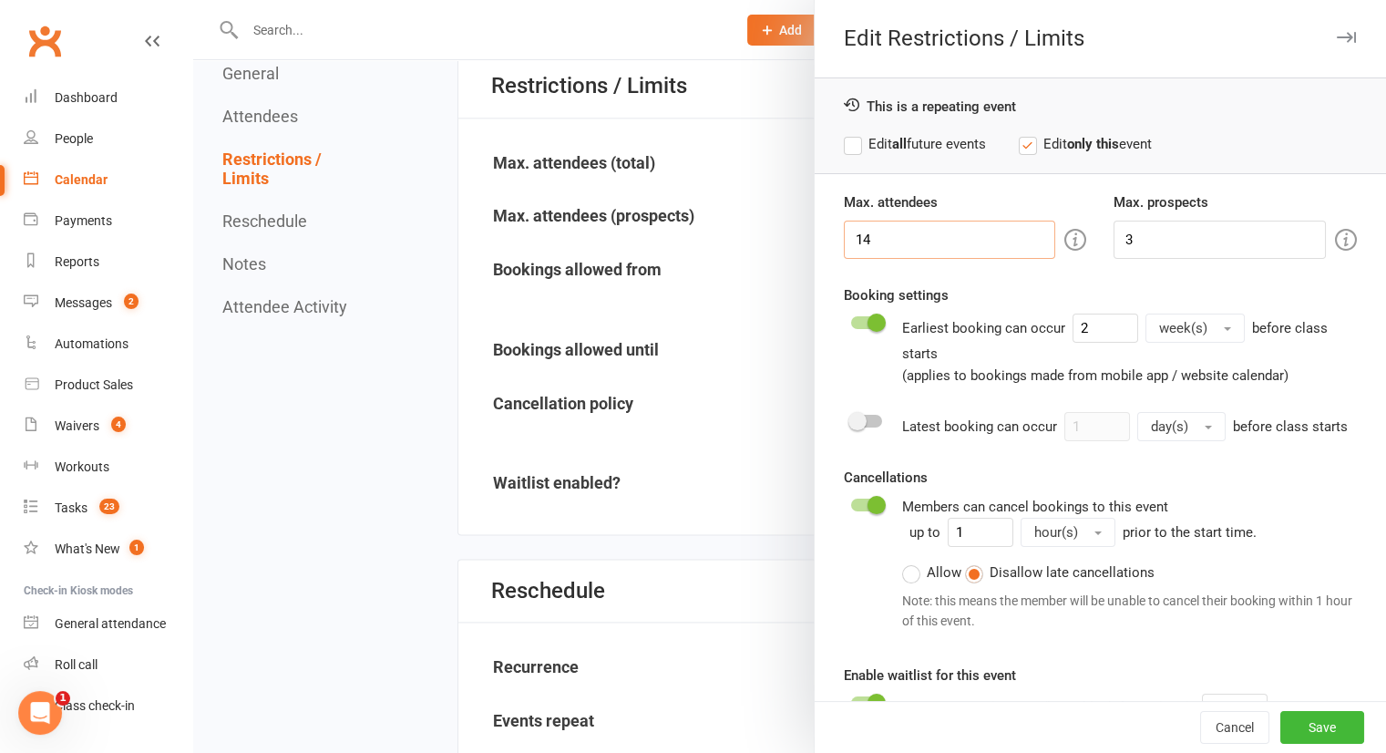
click at [862, 242] on input "14" at bounding box center [950, 240] width 212 height 38
type input "15"
click at [1294, 732] on button "Save" at bounding box center [1322, 727] width 84 height 33
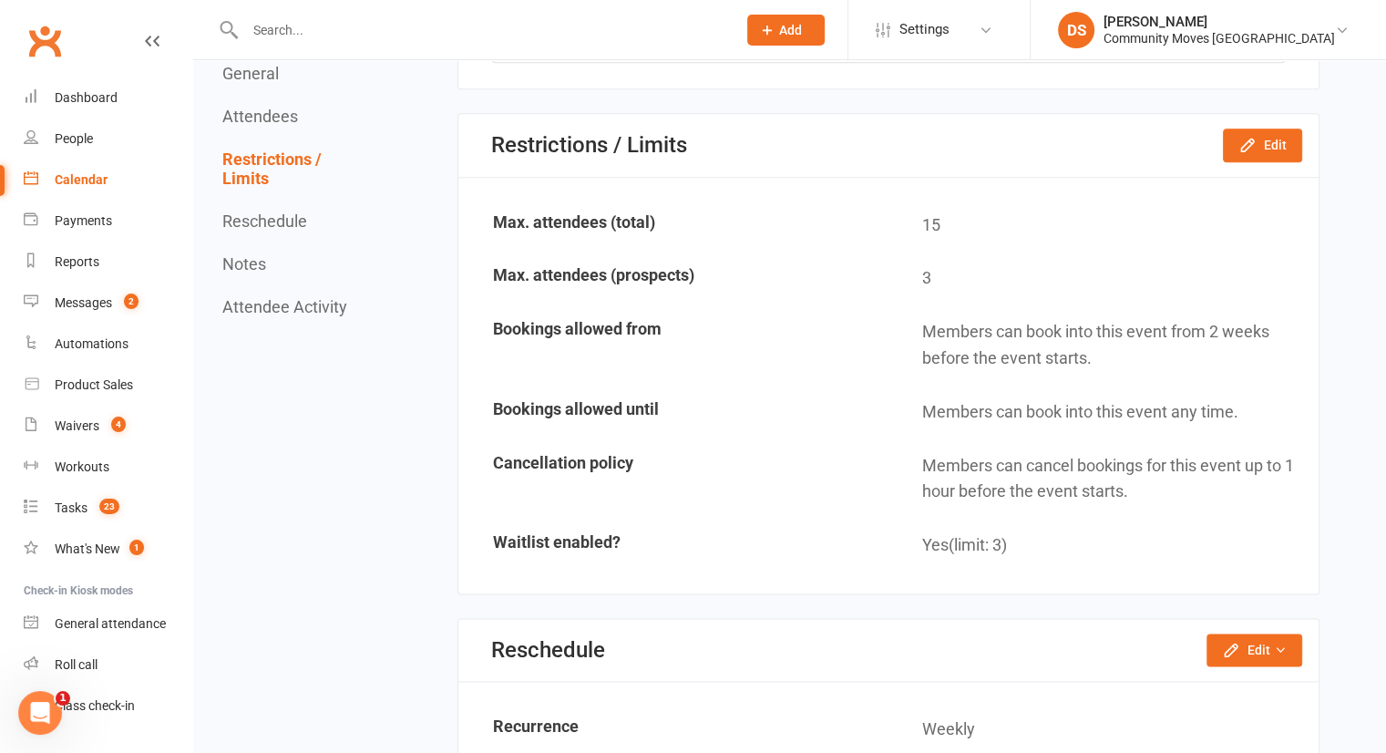
click at [554, 34] on input "text" at bounding box center [482, 30] width 484 height 26
click at [435, 29] on input "colette" at bounding box center [482, 30] width 484 height 26
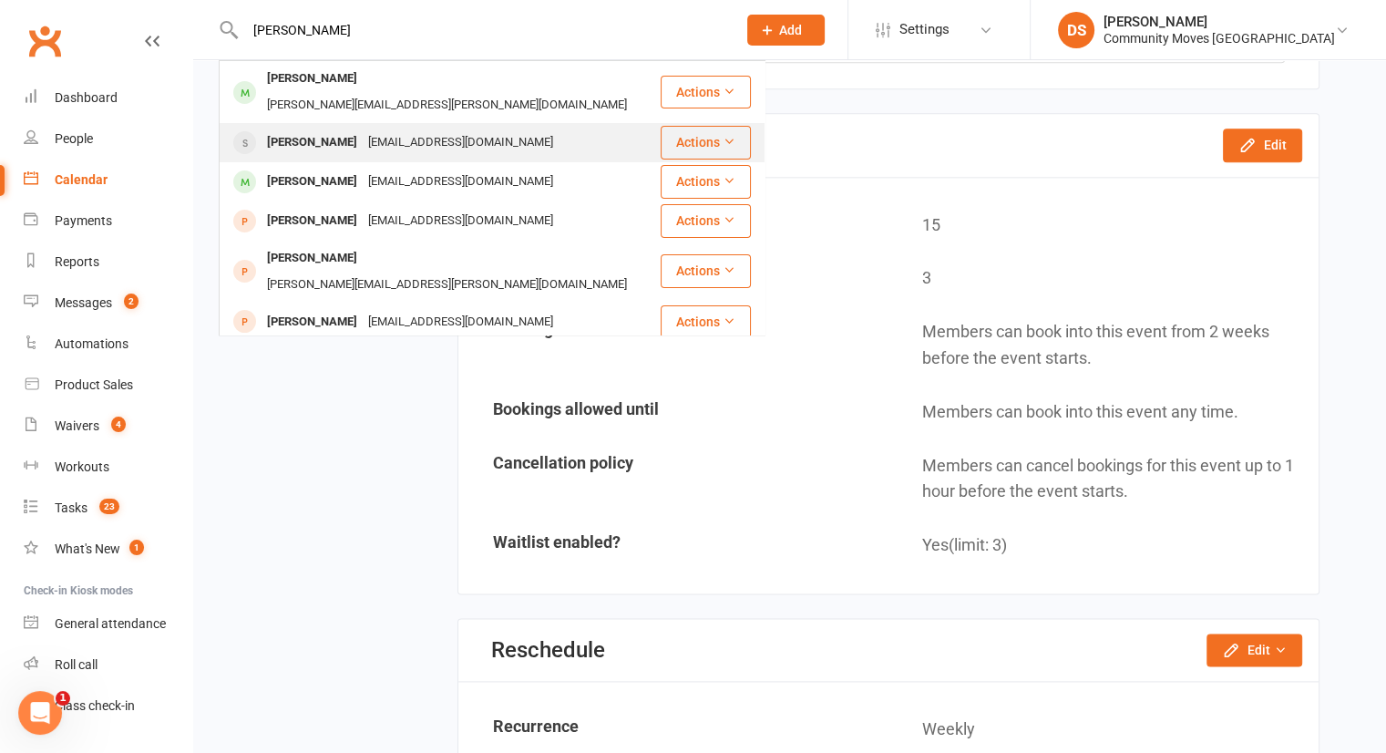
type input "colette"
click at [398, 129] on div "Colettegcolman@gmail.com" at bounding box center [461, 142] width 196 height 26
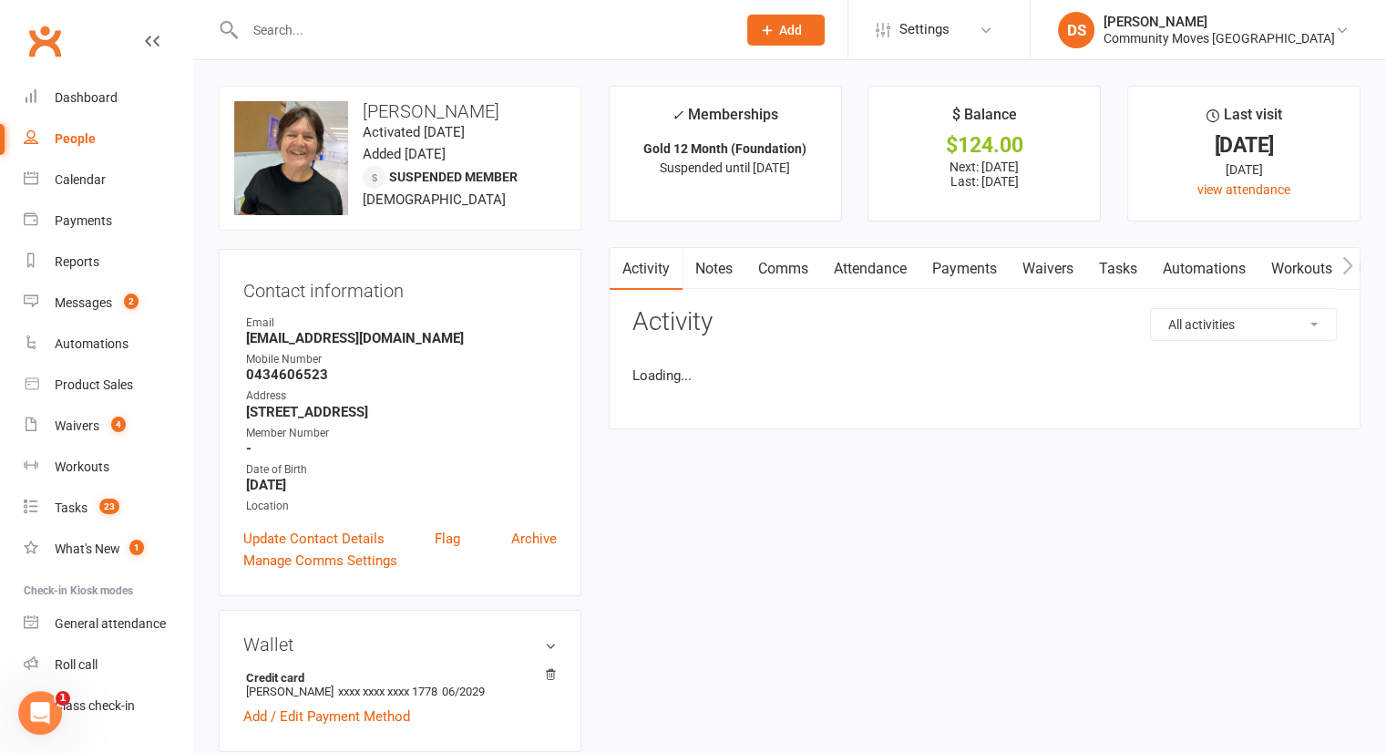
click at [880, 271] on link "Attendance" at bounding box center [870, 269] width 98 height 42
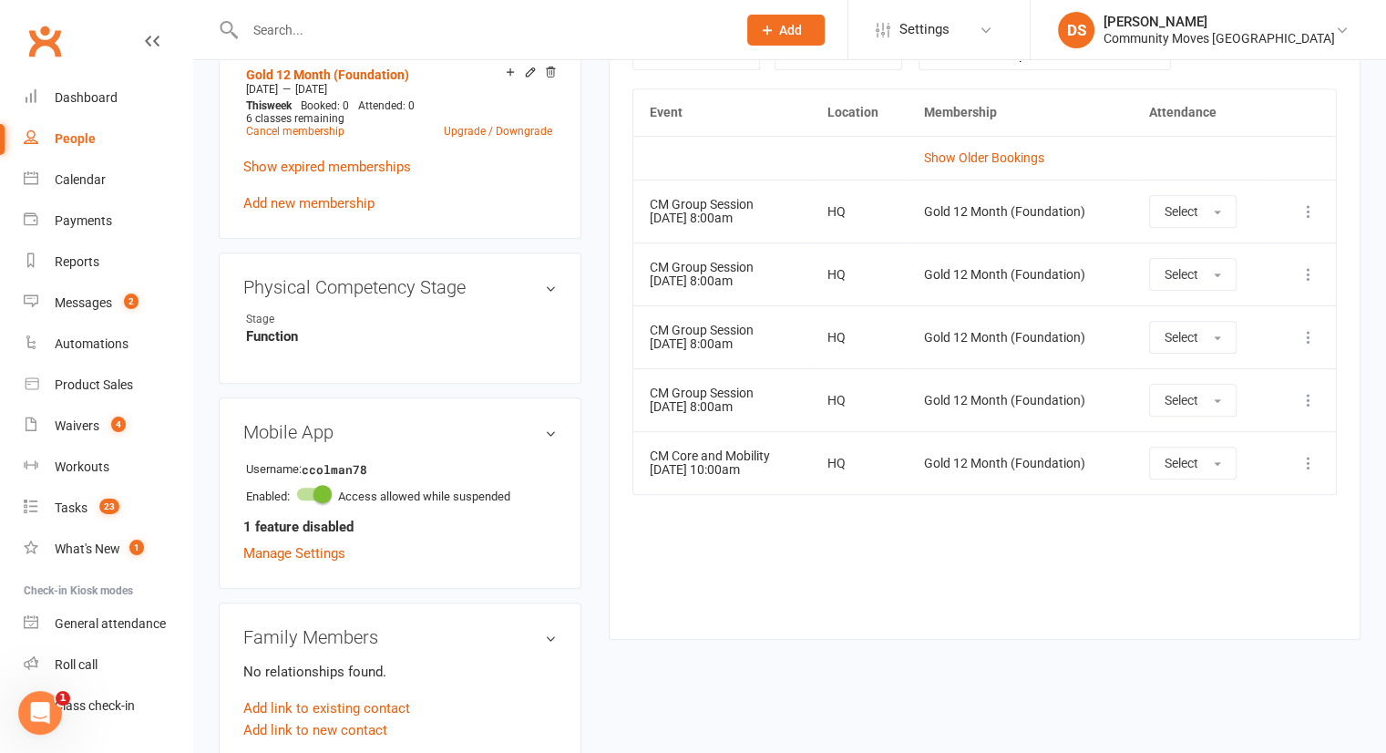
scroll to position [425, 0]
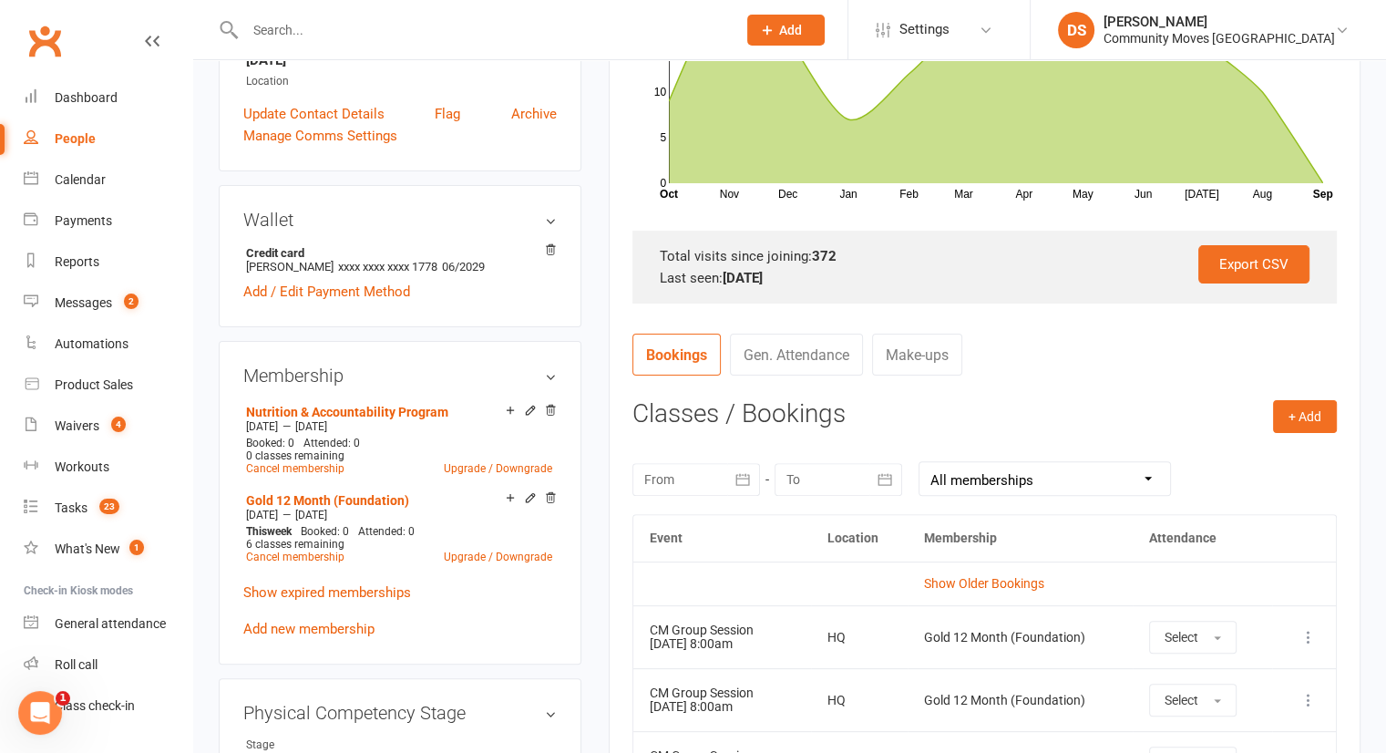
click at [876, 475] on icon "button" at bounding box center [885, 479] width 18 height 18
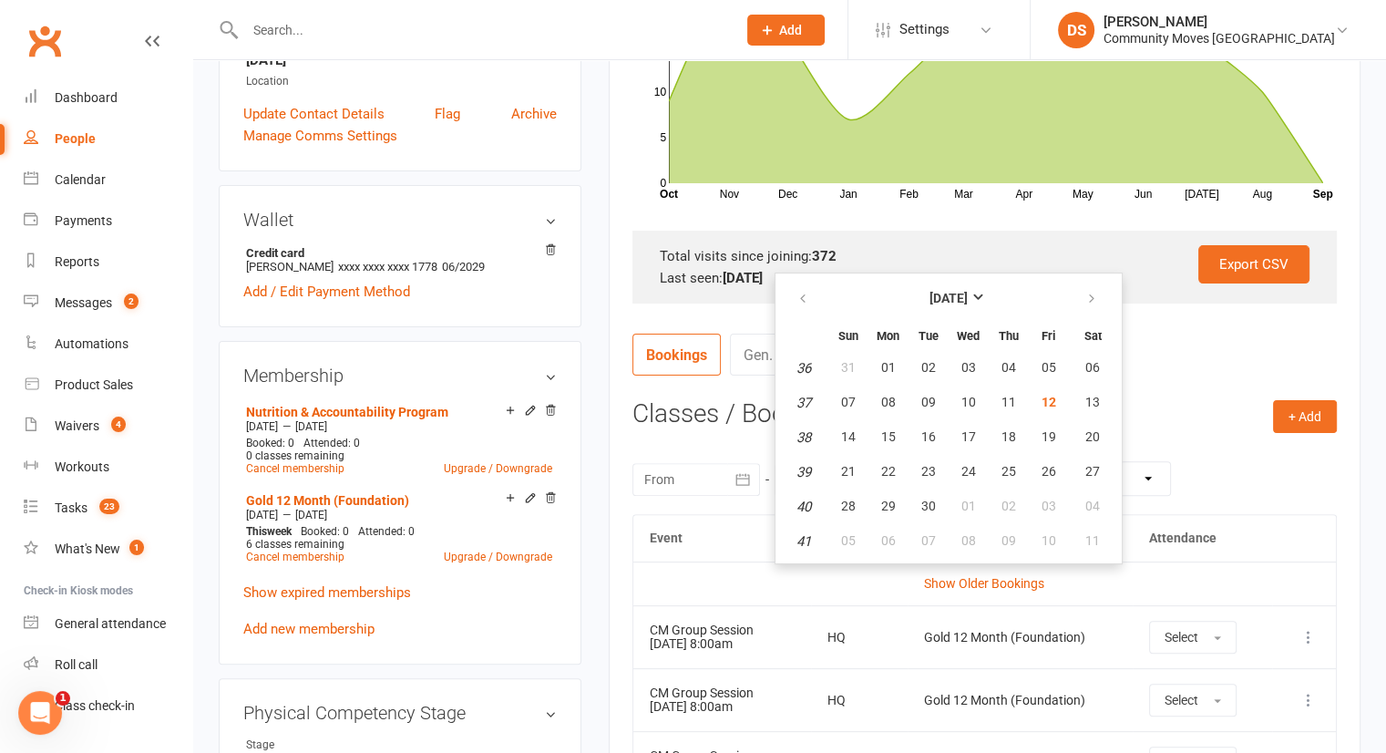
click at [1070, 295] on th at bounding box center [1093, 299] width 46 height 40
click at [1077, 294] on button "button" at bounding box center [1093, 299] width 39 height 33
click at [1077, 295] on button "button" at bounding box center [1093, 299] width 39 height 33
click at [1087, 508] on span "03" at bounding box center [1092, 505] width 15 height 15
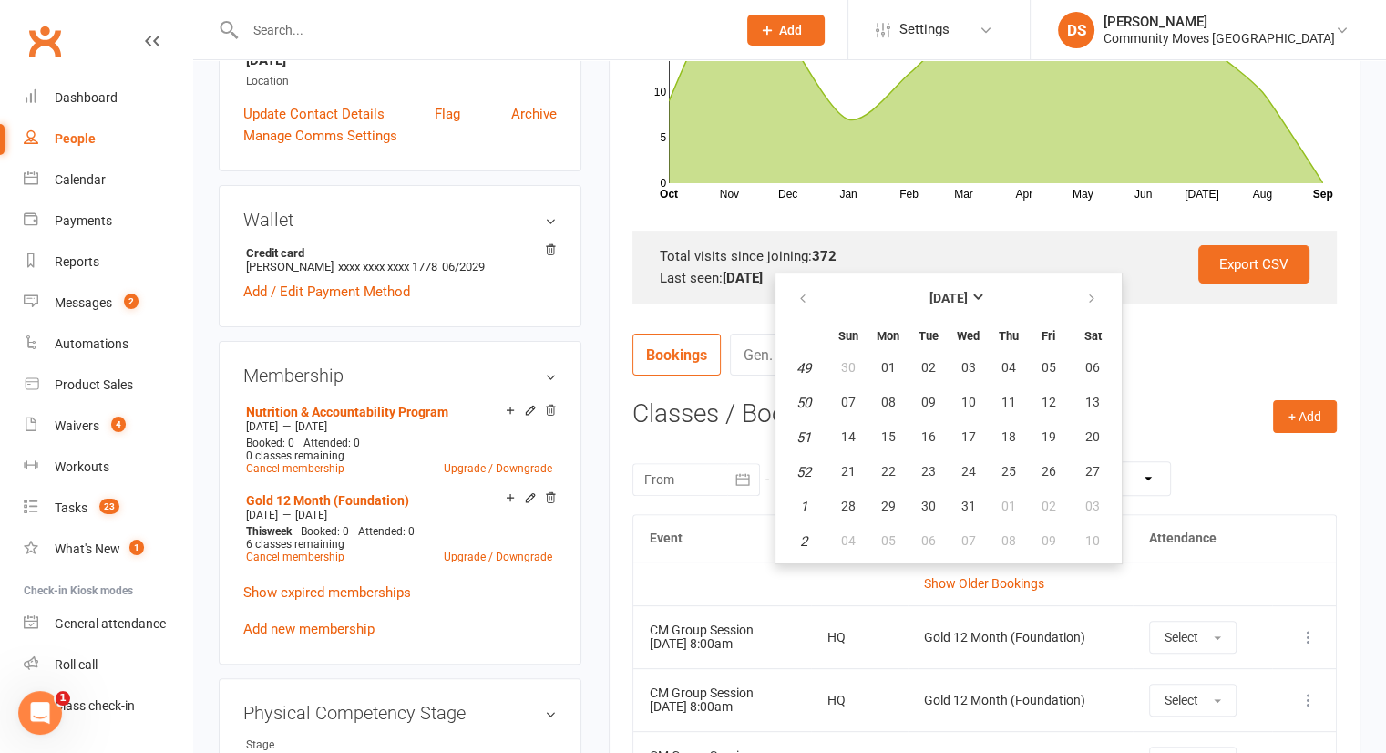
type input "03 Jan 2026"
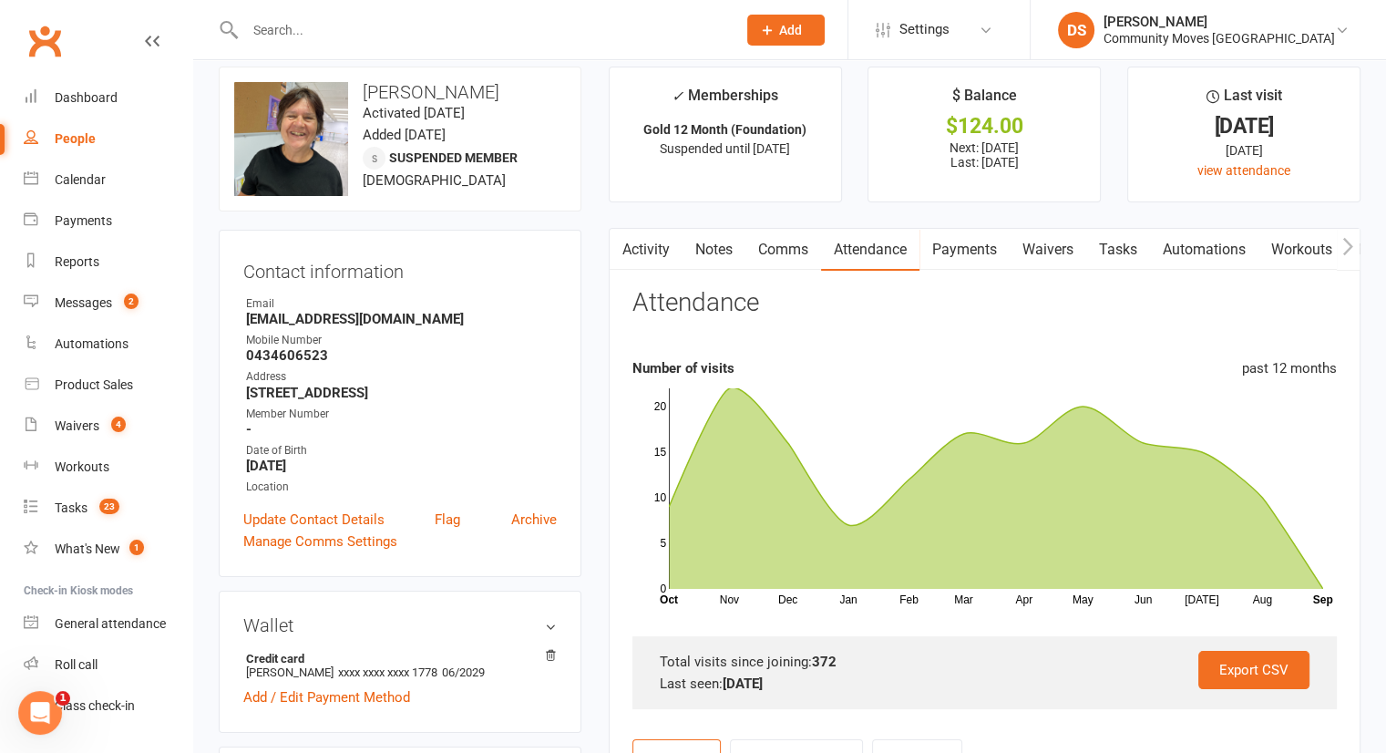
scroll to position [0, 0]
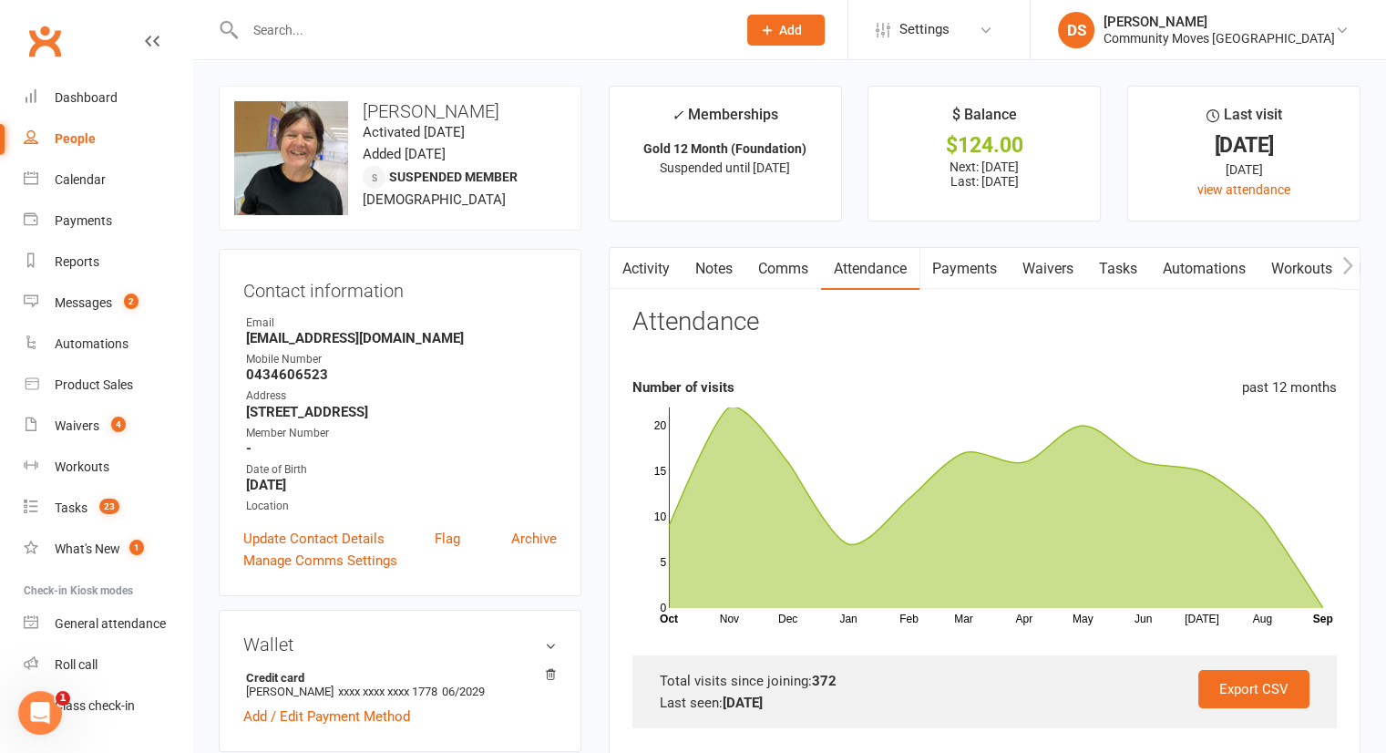
click at [1130, 256] on link "Tasks" at bounding box center [1118, 269] width 64 height 42
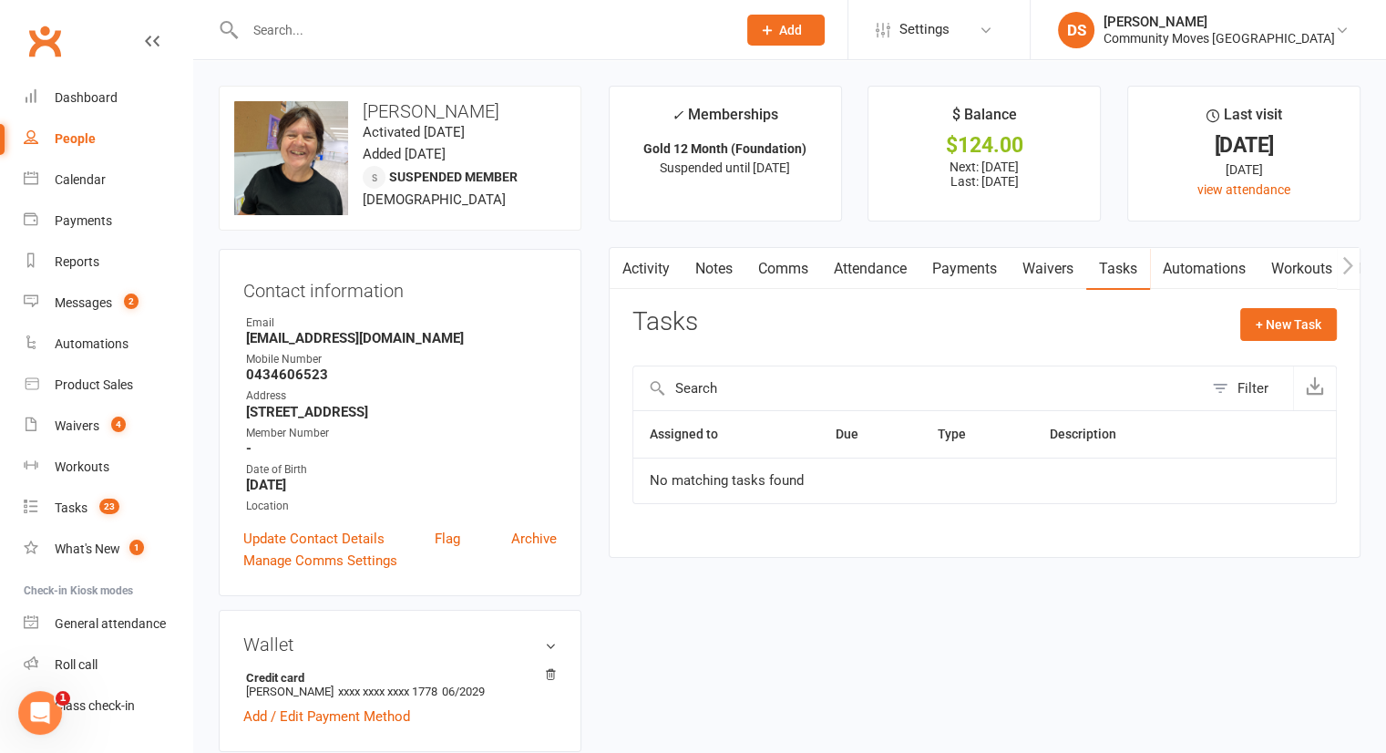
click at [667, 37] on input "text" at bounding box center [482, 30] width 484 height 26
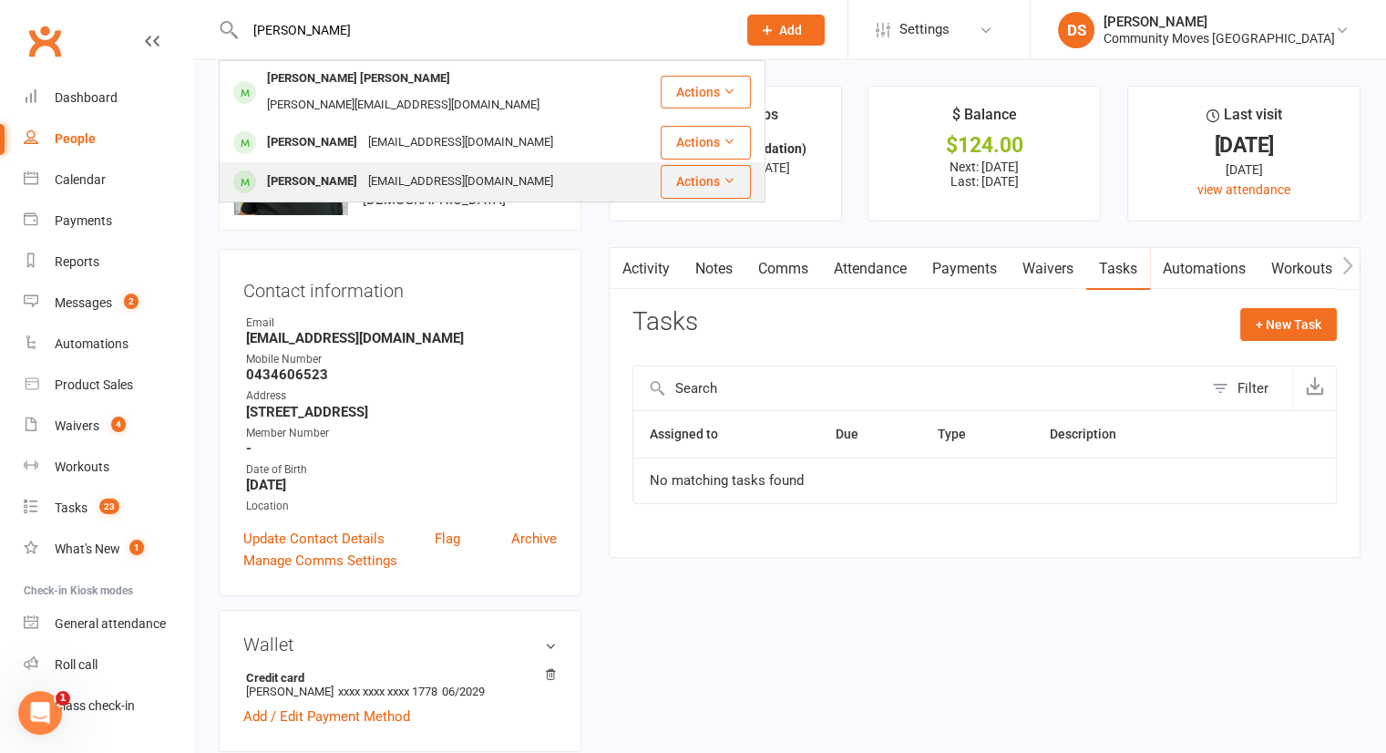
type input "joan p"
click at [476, 169] on div "[EMAIL_ADDRESS][DOMAIN_NAME]" at bounding box center [461, 182] width 196 height 26
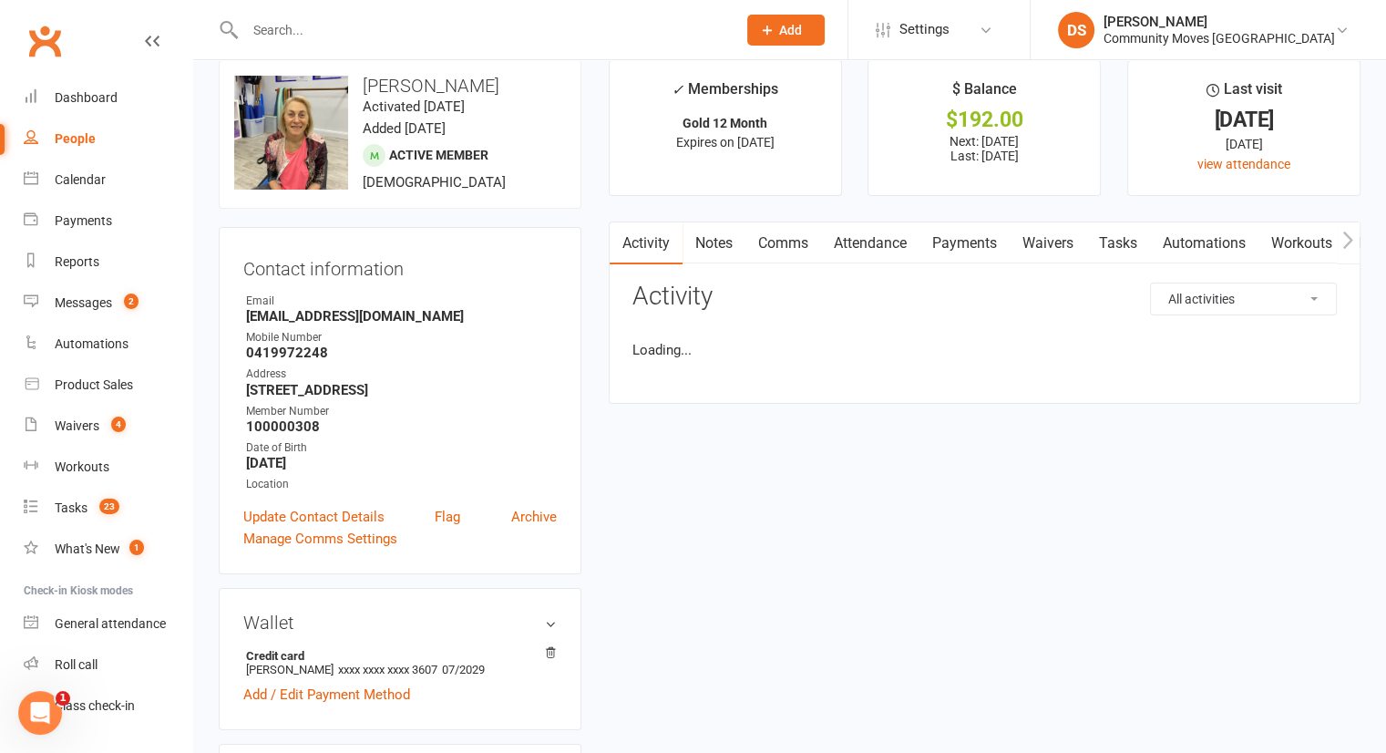
scroll to position [425, 0]
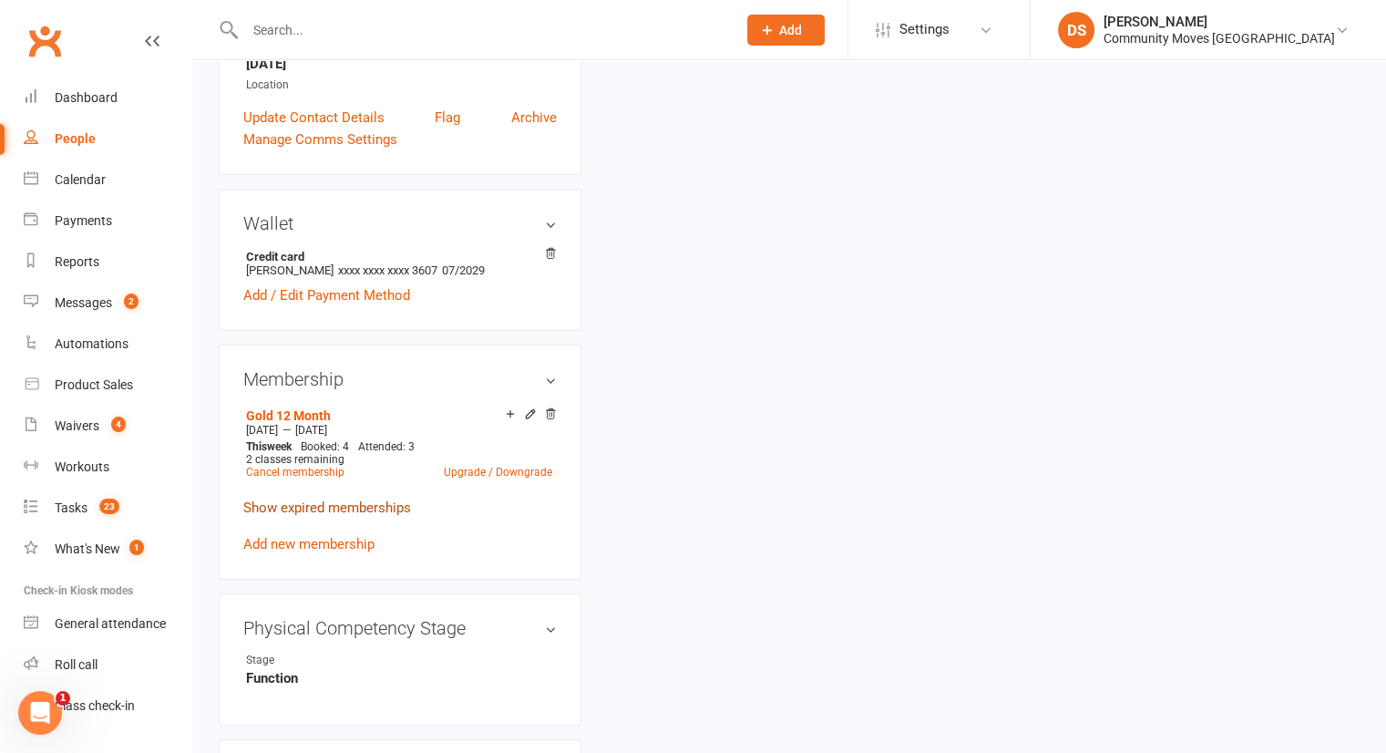
click at [362, 512] on link "Show expired memberships" at bounding box center [327, 507] width 168 height 16
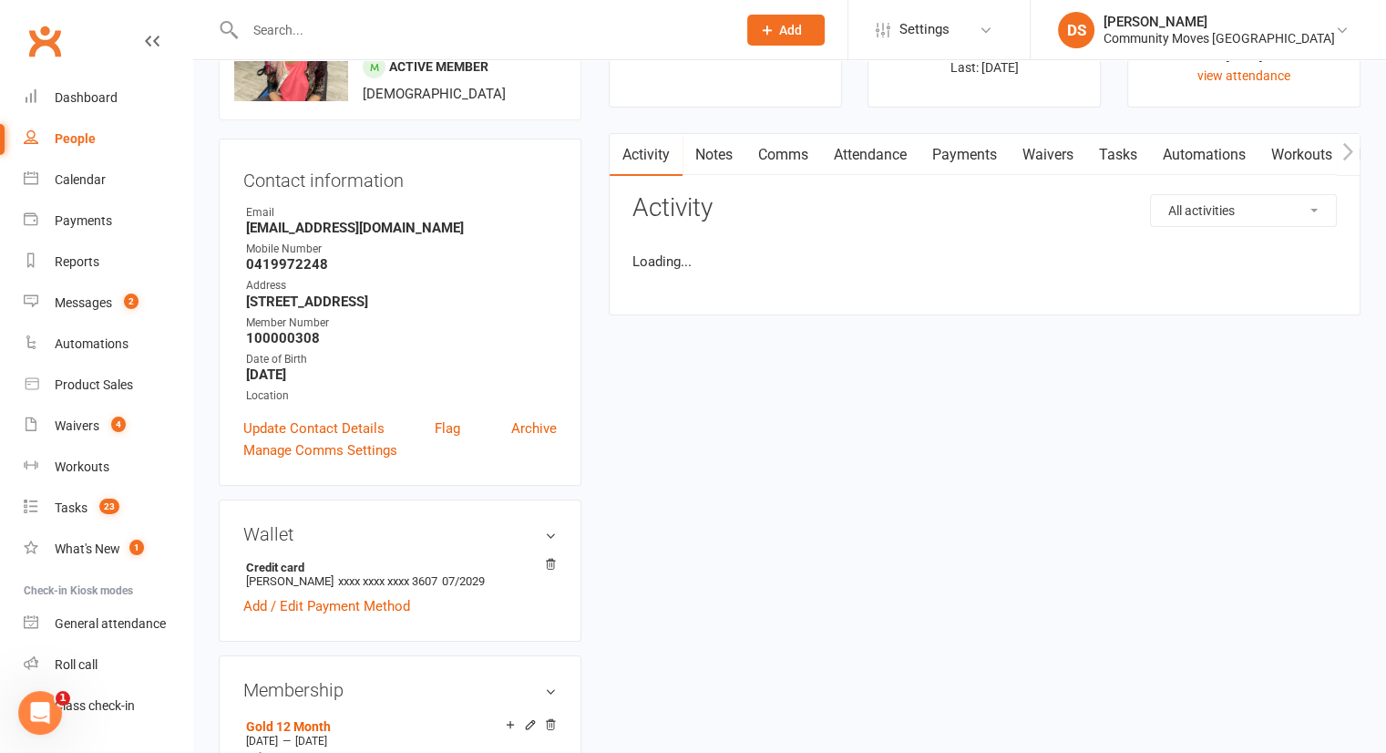
scroll to position [0, 0]
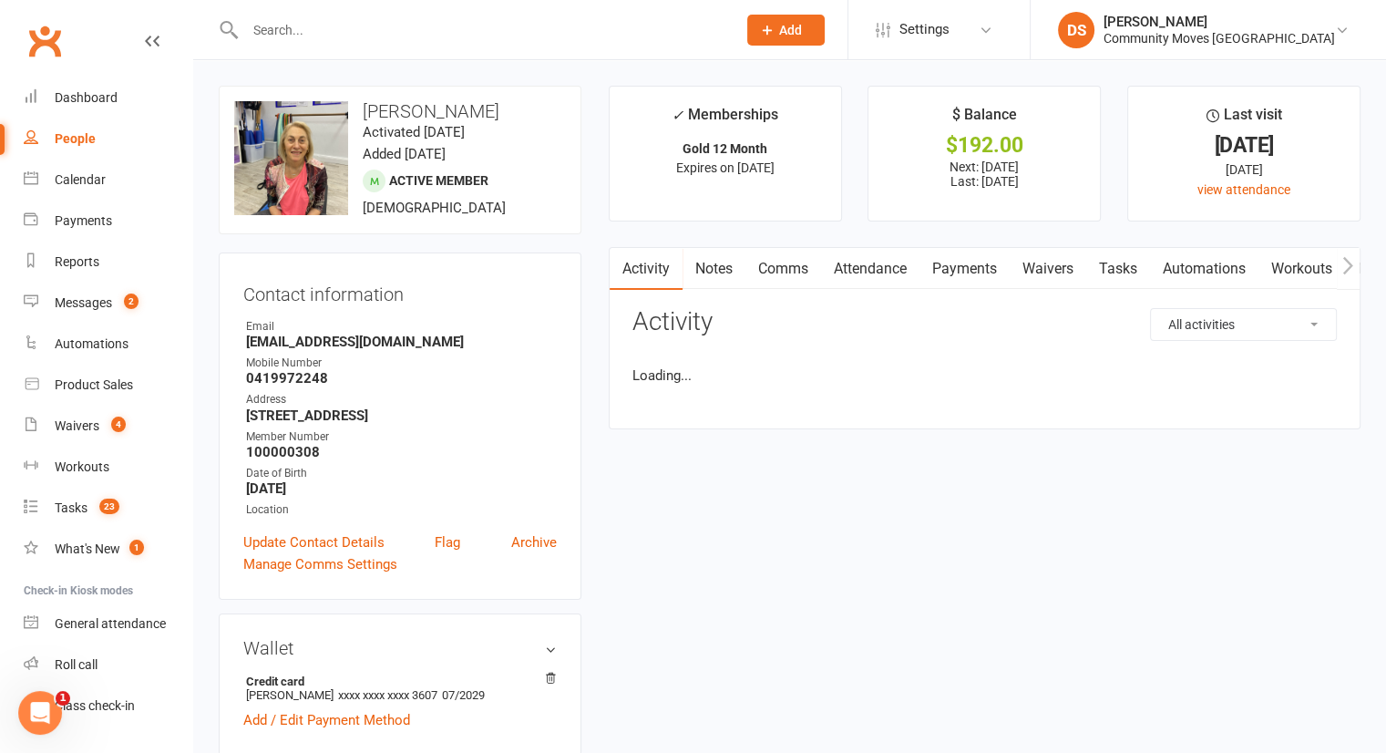
click at [1042, 264] on link "Waivers" at bounding box center [1048, 269] width 77 height 42
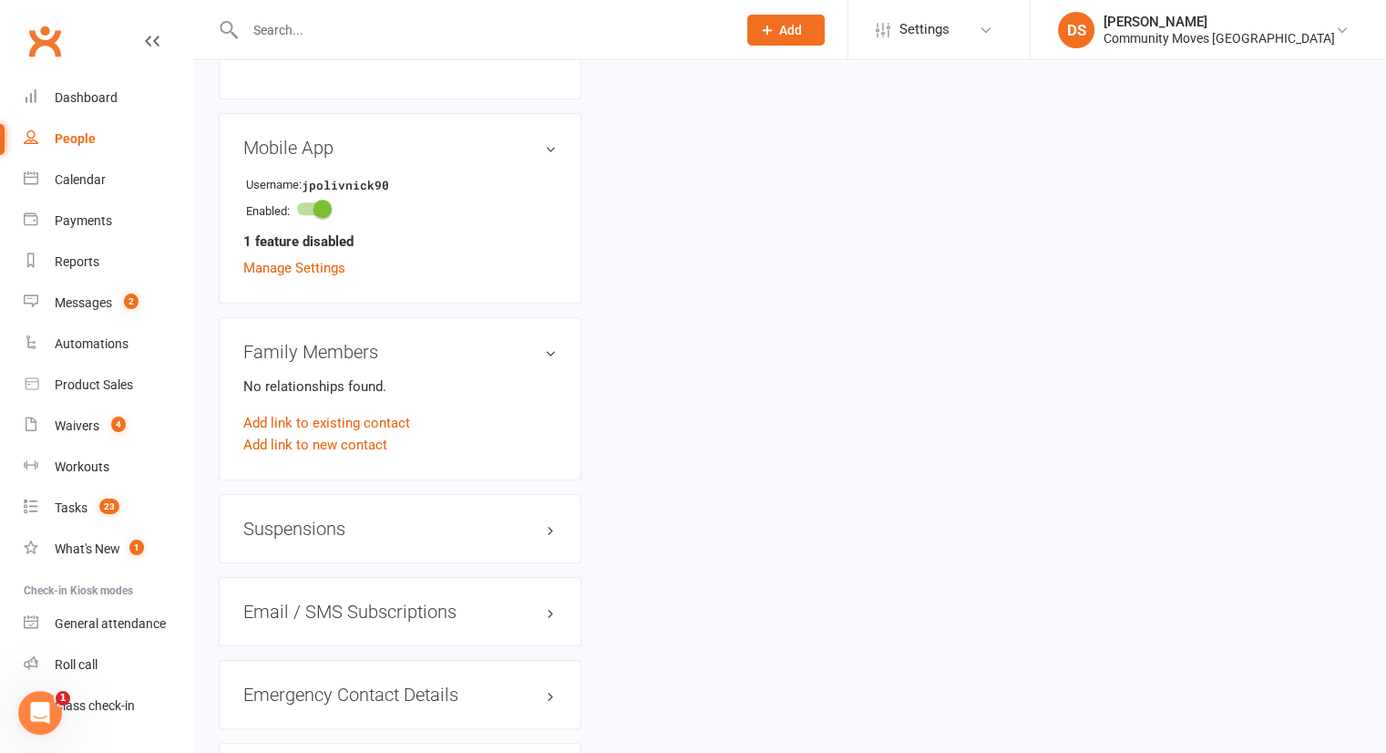
scroll to position [850, 0]
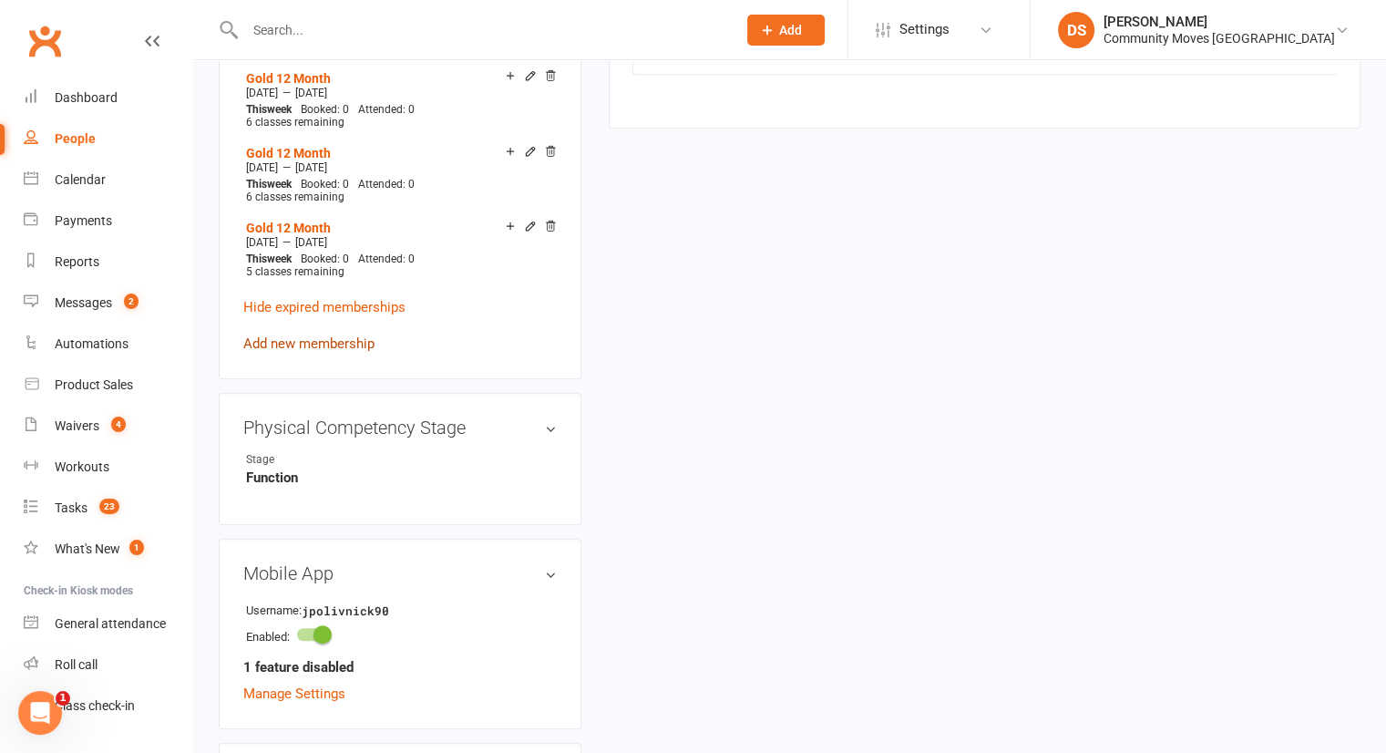
click at [303, 347] on link "Add new membership" at bounding box center [308, 343] width 131 height 16
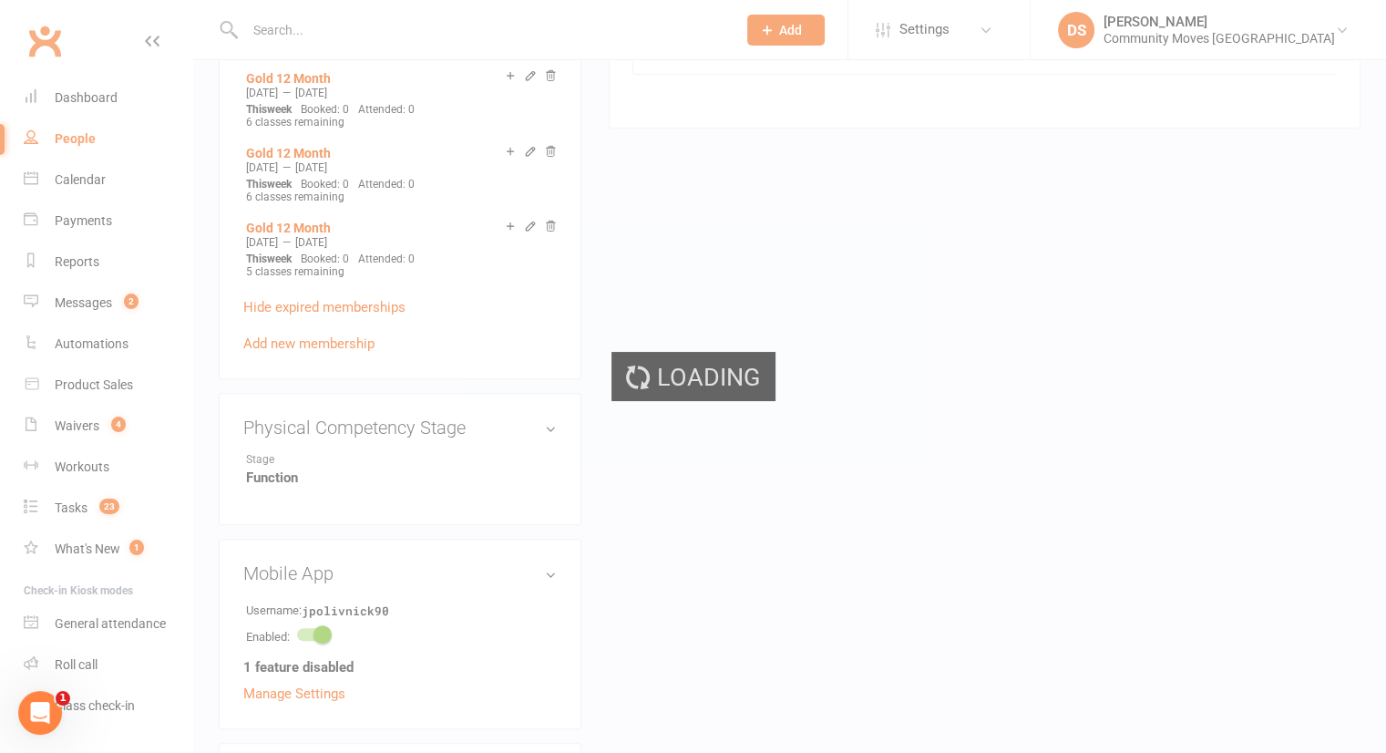
scroll to position [0, 0]
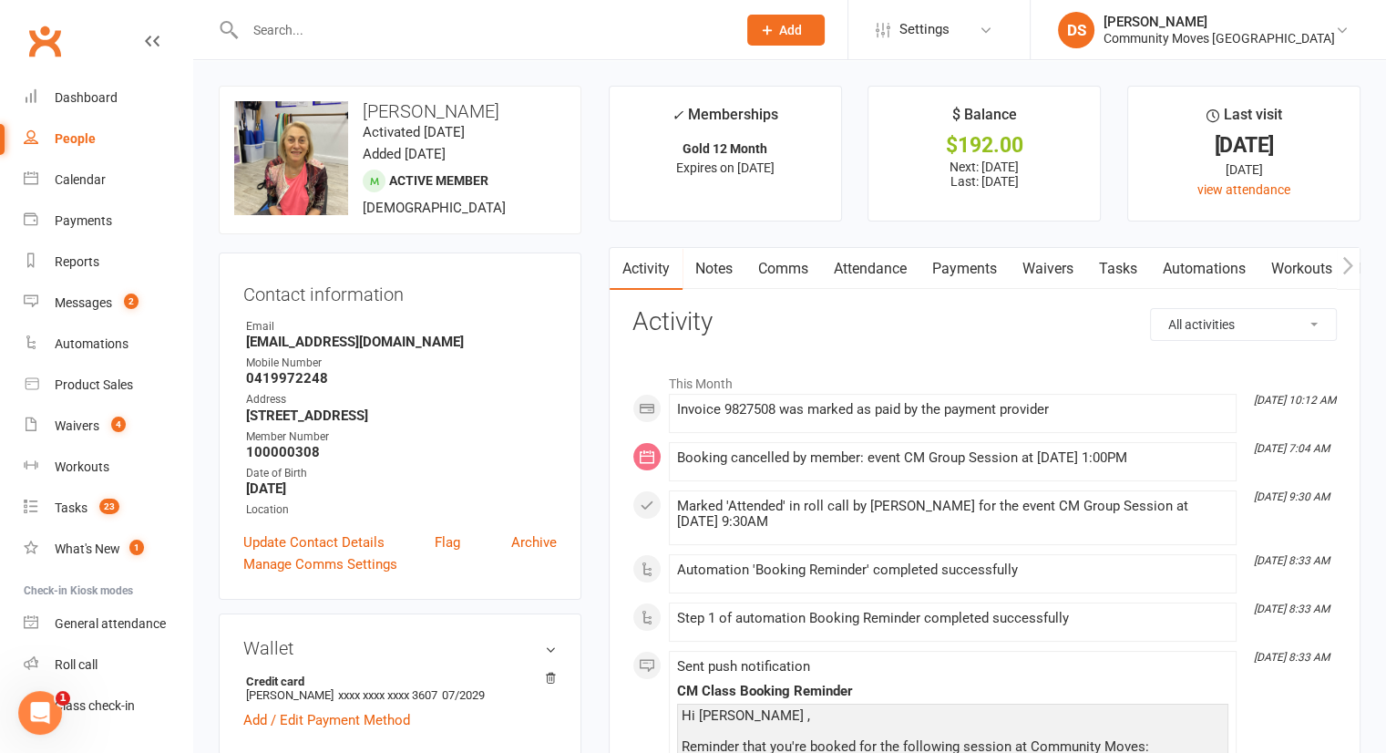
click at [1060, 266] on link "Waivers" at bounding box center [1048, 269] width 77 height 42
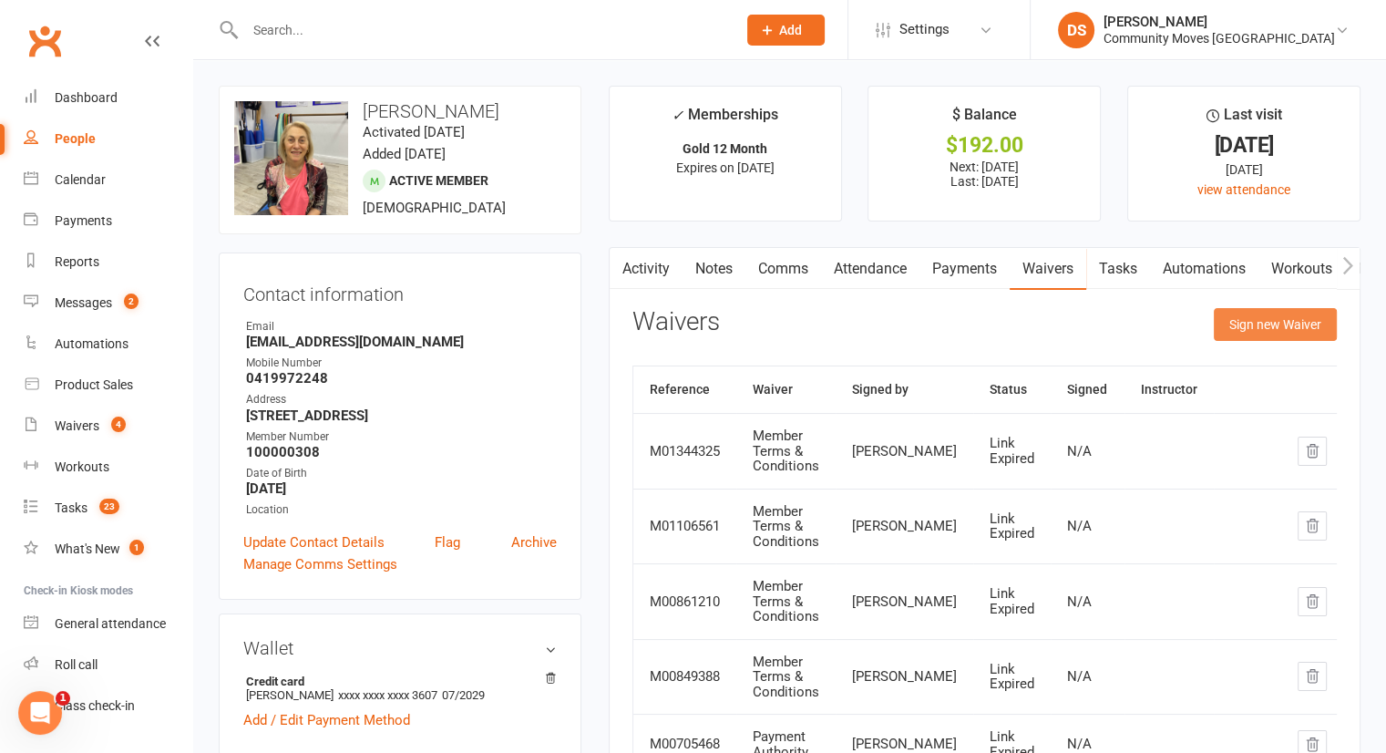
click at [1262, 320] on button "Sign new Waiver" at bounding box center [1275, 324] width 123 height 33
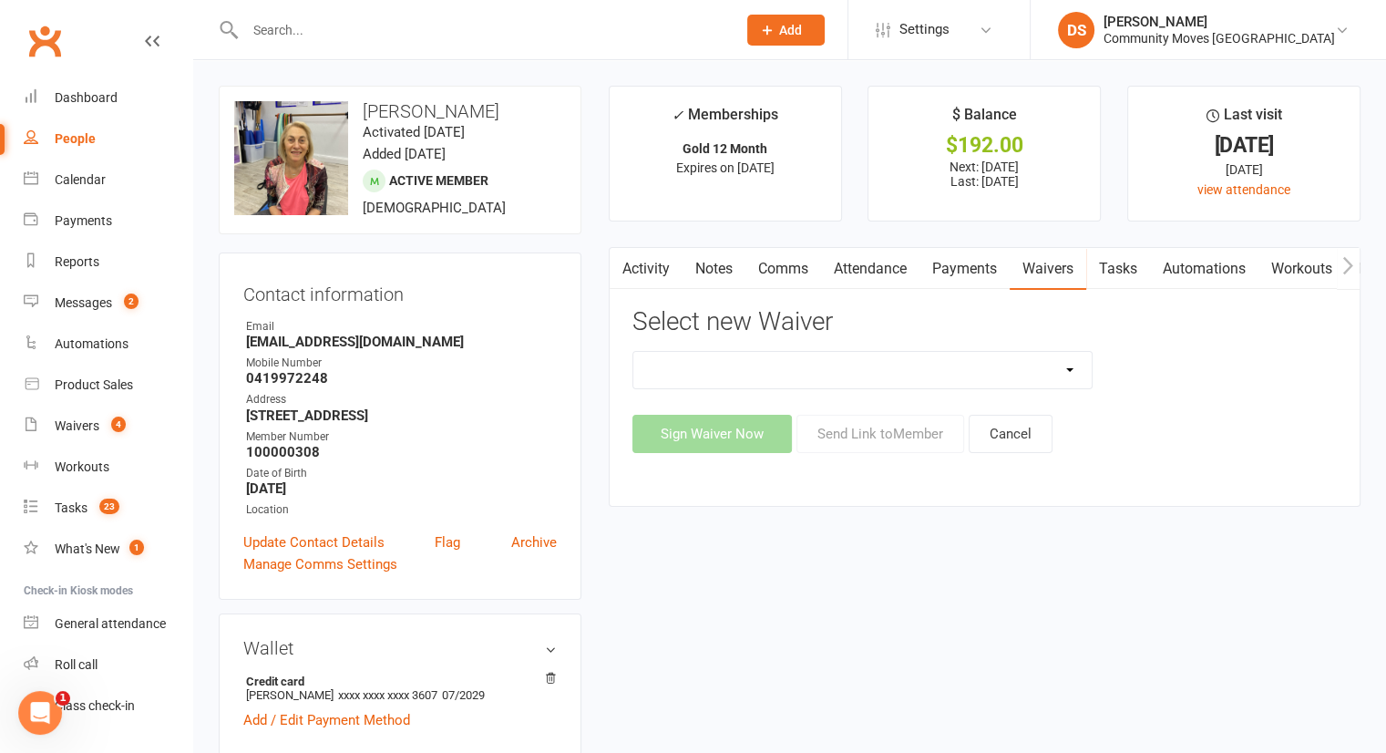
click at [838, 373] on select "Member Terms & Conditions New Member Registration New Member Registration - 21 …" at bounding box center [862, 370] width 459 height 36
select select "6788"
click at [633, 352] on select "Member Terms & Conditions New Member Registration New Member Registration - 21 …" at bounding box center [862, 370] width 459 height 36
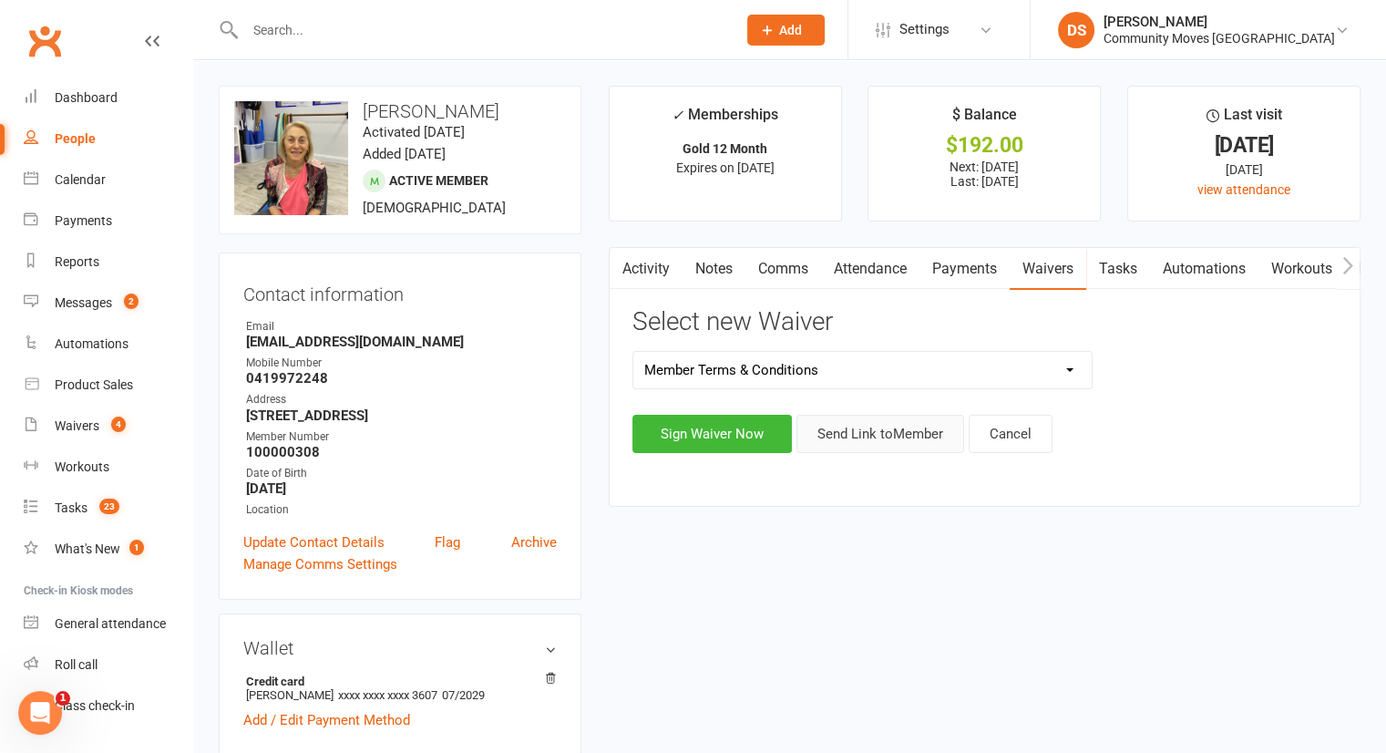
click at [849, 431] on button "Send Link to Member" at bounding box center [880, 434] width 168 height 38
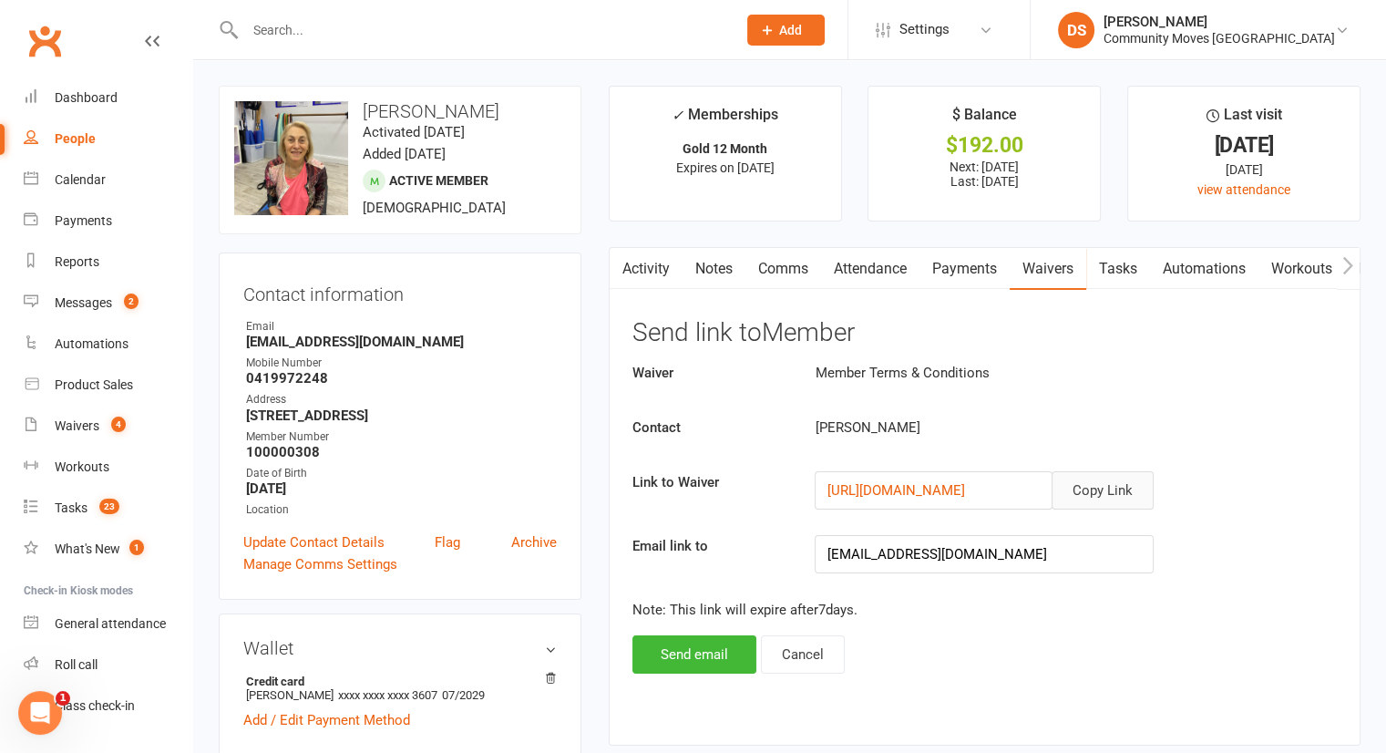
click at [1112, 484] on button "Copy Link" at bounding box center [1103, 490] width 102 height 38
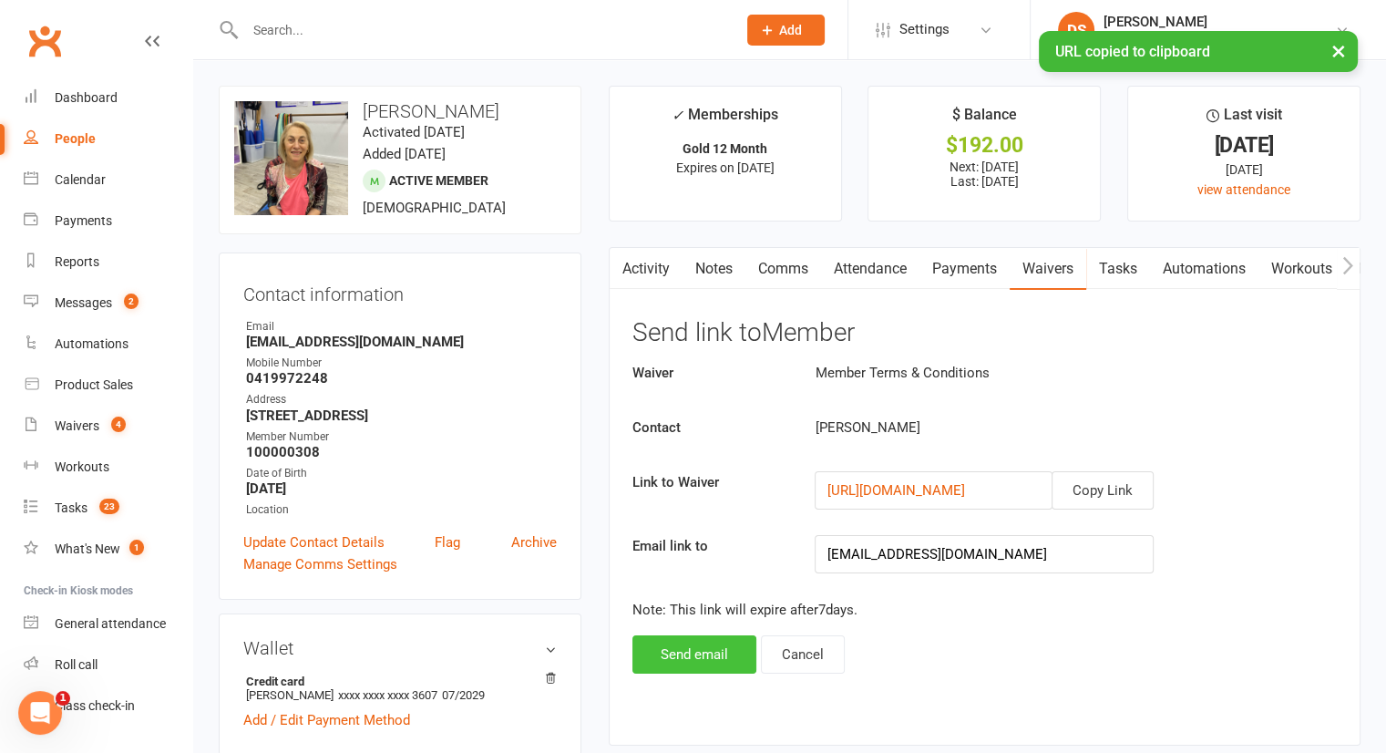
click at [714, 650] on button "Send email" at bounding box center [694, 654] width 124 height 38
